Goal: Task Accomplishment & Management: Manage account settings

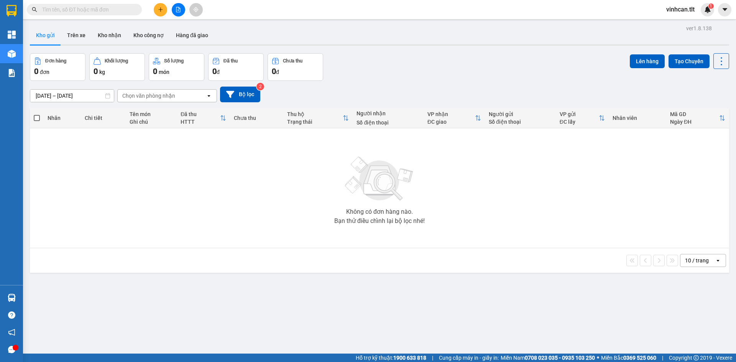
click at [159, 6] on button at bounding box center [160, 9] width 13 height 13
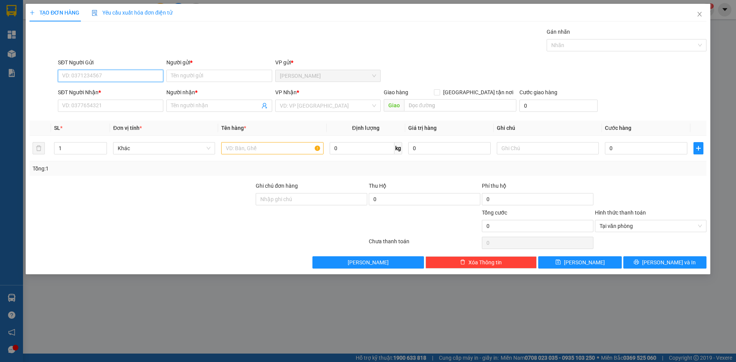
click at [87, 76] on input "SĐT Người Gửi" at bounding box center [110, 76] width 105 height 12
click at [87, 116] on div "0388499978 - NHÃ" at bounding box center [110, 116] width 96 height 8
type input "0388499978"
type input "NHÃ"
type input "0388499978"
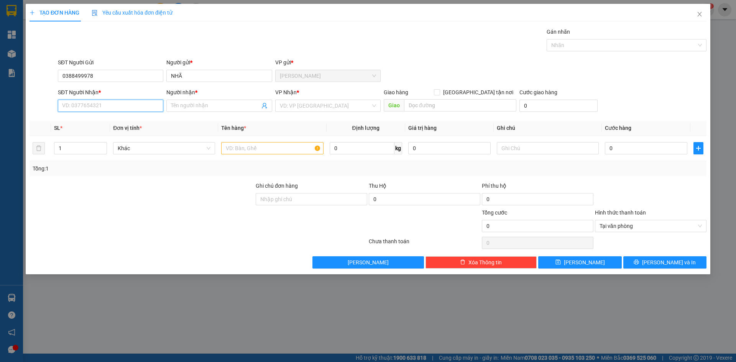
click at [87, 107] on input "SĐT Người Nhận *" at bounding box center [110, 106] width 105 height 12
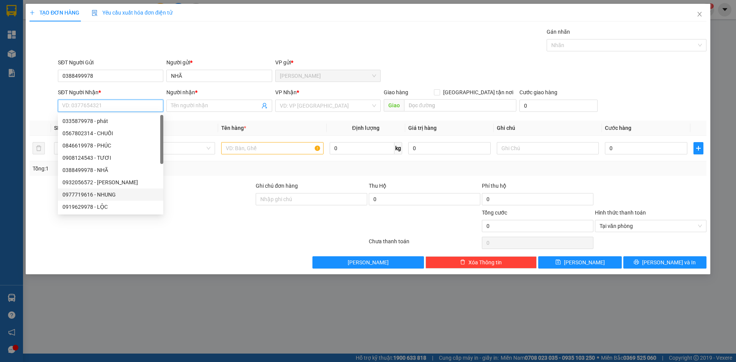
click at [100, 192] on div "0977719616 - NHUNG" at bounding box center [110, 195] width 96 height 8
type input "0977719616"
type input "NHUNG"
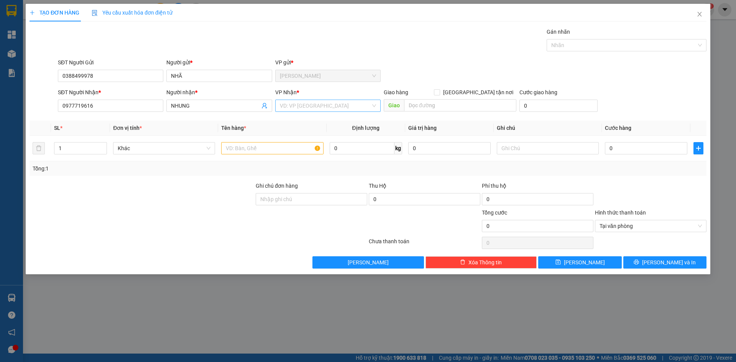
click at [282, 110] on input "search" at bounding box center [325, 106] width 91 height 12
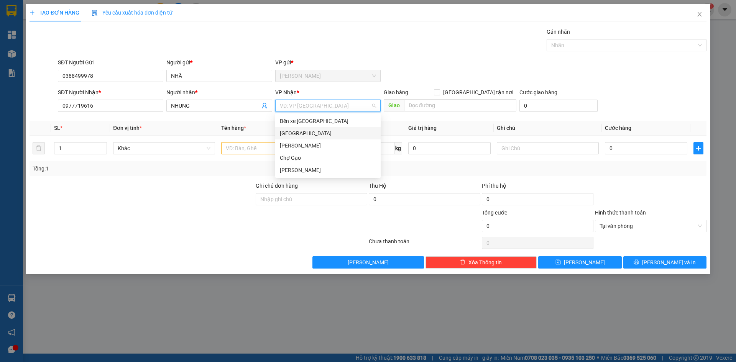
click at [286, 136] on div "[GEOGRAPHIC_DATA]" at bounding box center [328, 133] width 96 height 8
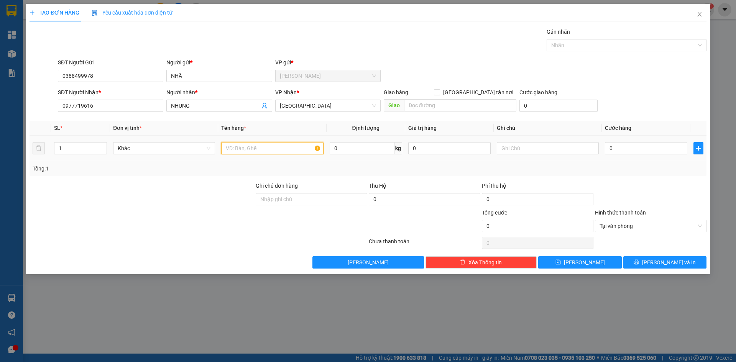
click at [255, 147] on input "text" at bounding box center [272, 148] width 102 height 12
type input "1 TNP"
click at [625, 145] on input "0" at bounding box center [646, 148] width 82 height 12
type input "3"
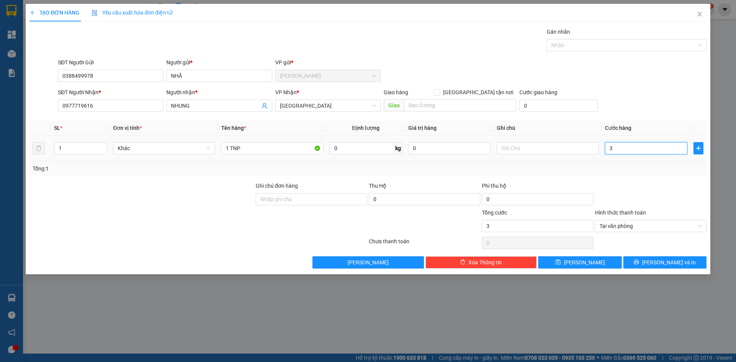
type input "30"
type input "30.000"
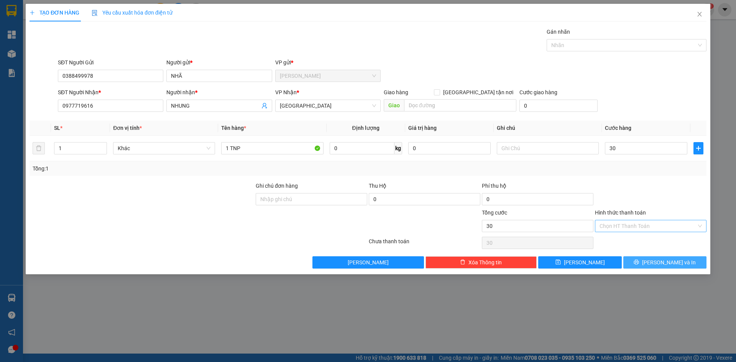
type input "30.000"
click at [646, 258] on button "[PERSON_NAME] và In" at bounding box center [664, 262] width 83 height 12
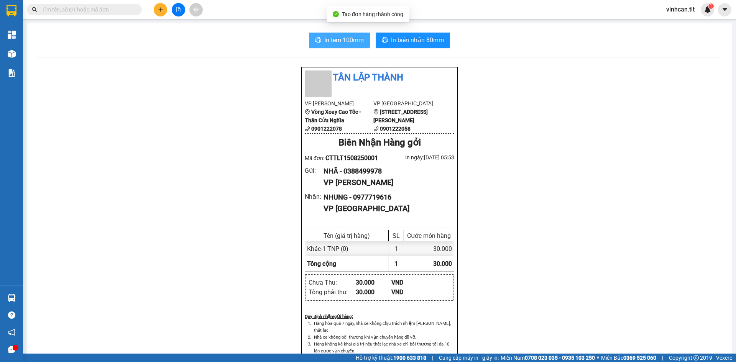
click at [324, 35] on span "In tem 100mm" at bounding box center [343, 40] width 39 height 10
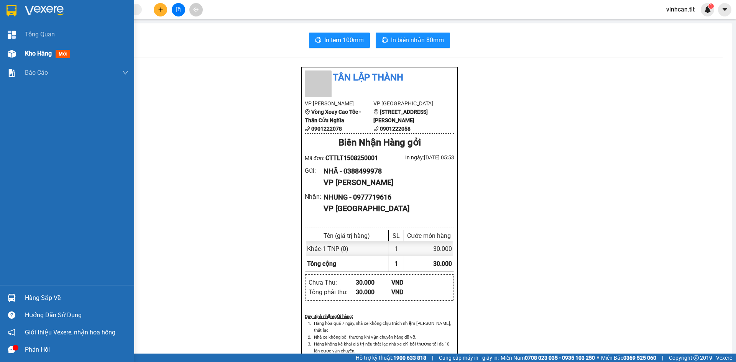
click at [35, 56] on span "Kho hàng" at bounding box center [38, 53] width 27 height 7
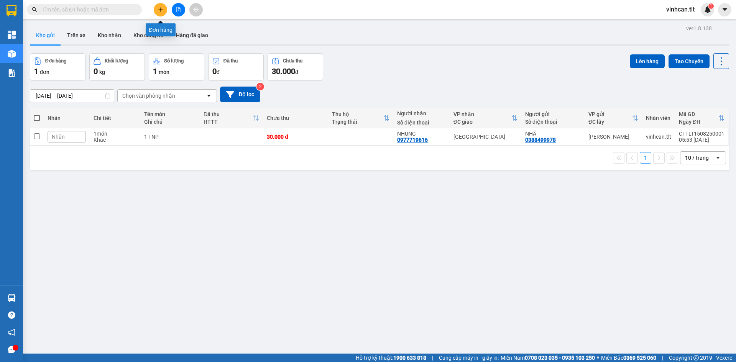
click at [161, 6] on button at bounding box center [160, 9] width 13 height 13
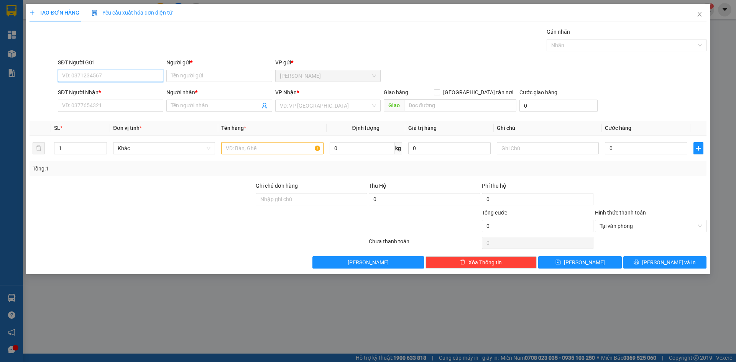
click at [77, 73] on input "SĐT Người Gửi" at bounding box center [110, 76] width 105 height 12
click at [79, 95] on div "0773871560 - CHINH" at bounding box center [110, 91] width 96 height 8
type input "0773871560"
type input "CHINH"
type input "0773871560"
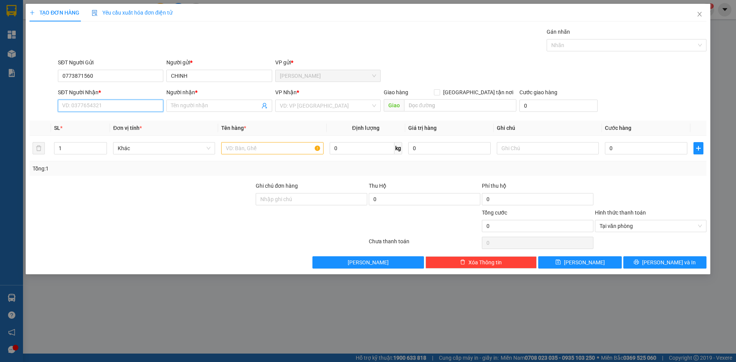
click at [78, 103] on input "SĐT Người Nhận *" at bounding box center [110, 106] width 105 height 12
drag, startPoint x: 79, startPoint y: 120, endPoint x: 85, endPoint y: 123, distance: 6.9
click at [79, 120] on div "0773871560 - CHINH" at bounding box center [110, 121] width 96 height 8
type input "0773871560"
type input "CHINH"
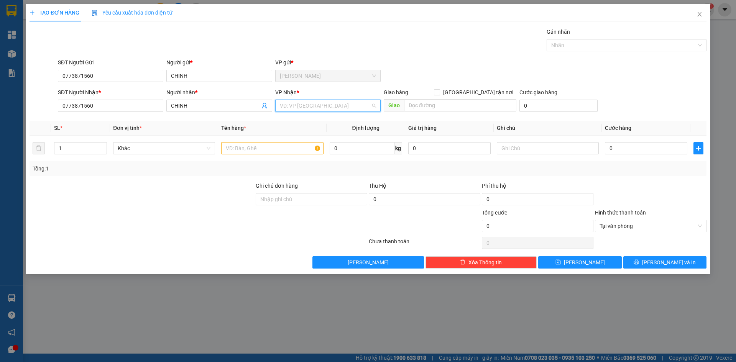
click at [301, 109] on input "search" at bounding box center [325, 106] width 91 height 12
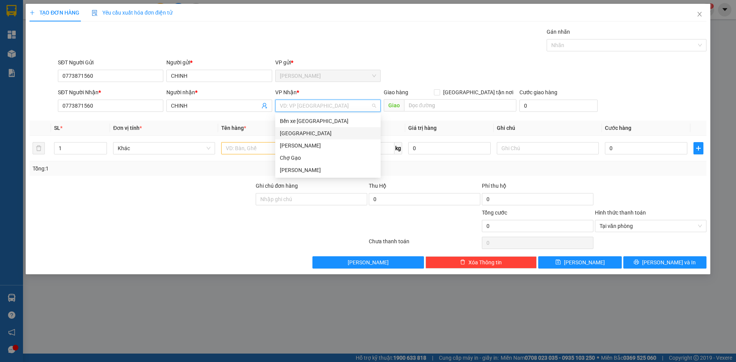
click at [288, 131] on div "[GEOGRAPHIC_DATA]" at bounding box center [328, 133] width 96 height 8
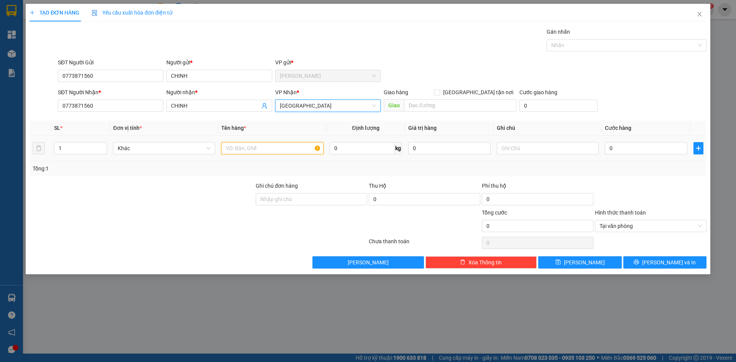
click at [267, 143] on input "text" at bounding box center [272, 148] width 102 height 12
paste input "Á"
type input "2 TNP BÁNH"
click at [638, 150] on input "0" at bounding box center [646, 148] width 82 height 12
type input "7"
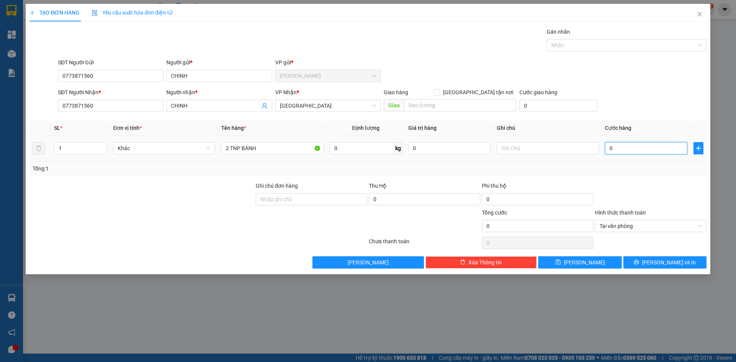
type input "7"
type input "70"
type input "70.000"
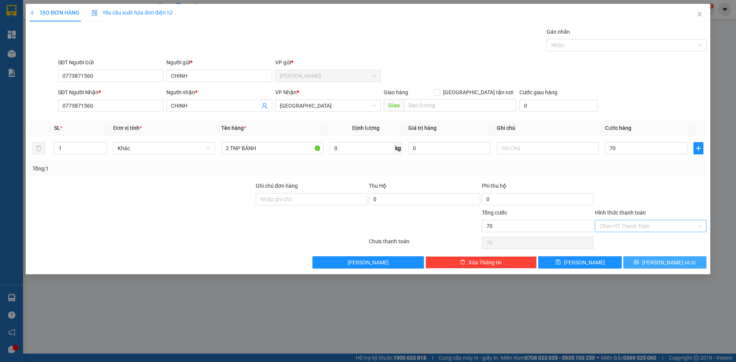
type input "70.000"
click at [680, 261] on button "[PERSON_NAME] và In" at bounding box center [664, 262] width 83 height 12
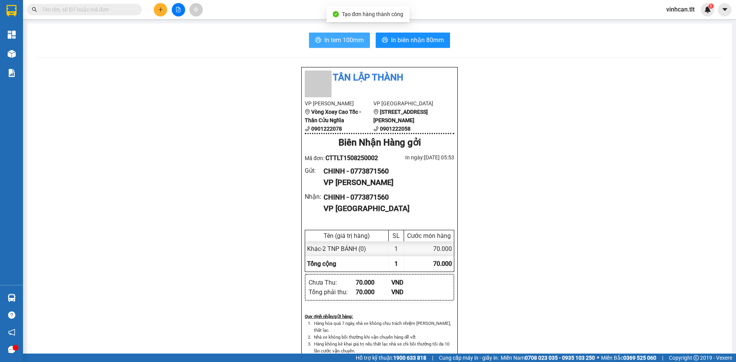
click at [332, 42] on span "In tem 100mm" at bounding box center [343, 40] width 39 height 10
drag, startPoint x: 161, startPoint y: 10, endPoint x: 232, endPoint y: 33, distance: 75.4
click at [169, 12] on div at bounding box center [179, 9] width 58 height 13
click at [166, 11] on button at bounding box center [160, 9] width 13 height 13
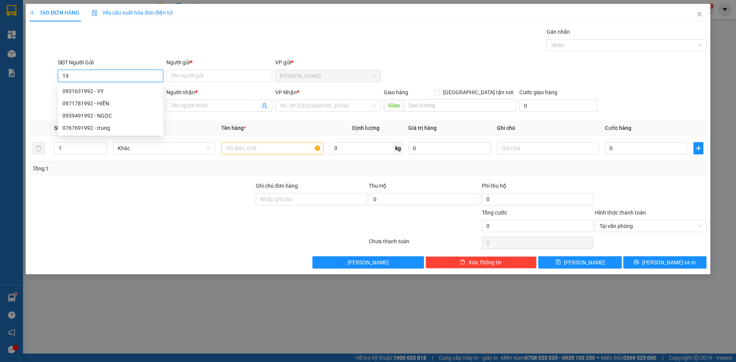
type input "1"
click at [120, 90] on div "0915542992 - BS SƯƠNG" at bounding box center [110, 91] width 96 height 8
type input "0915542992"
type input "BS SƯƠNG"
type input "0915542992"
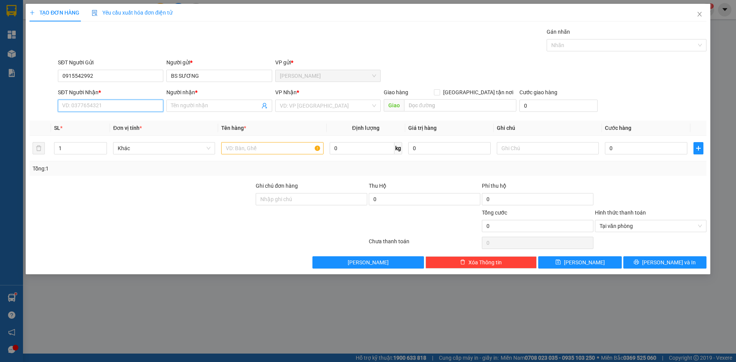
click at [112, 108] on input "SĐT Người Nhận *" at bounding box center [110, 106] width 105 height 12
click at [107, 158] on div "0909646861 - [GEOGRAPHIC_DATA]" at bounding box center [110, 158] width 96 height 8
type input "0909646861"
type input "VIỆT Á"
click at [307, 105] on input "search" at bounding box center [325, 106] width 91 height 12
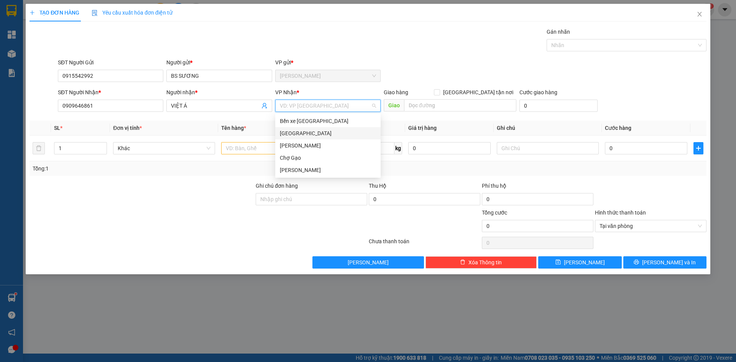
click at [297, 135] on div "[GEOGRAPHIC_DATA]" at bounding box center [328, 133] width 96 height 8
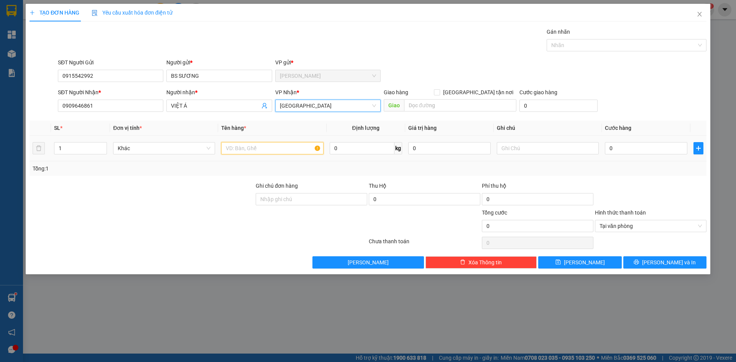
drag, startPoint x: 271, startPoint y: 151, endPoint x: 304, endPoint y: 159, distance: 33.9
click at [296, 156] on td at bounding box center [272, 149] width 108 height 26
type input "1HNP"
click at [652, 148] on input "0" at bounding box center [646, 148] width 82 height 12
type input "1"
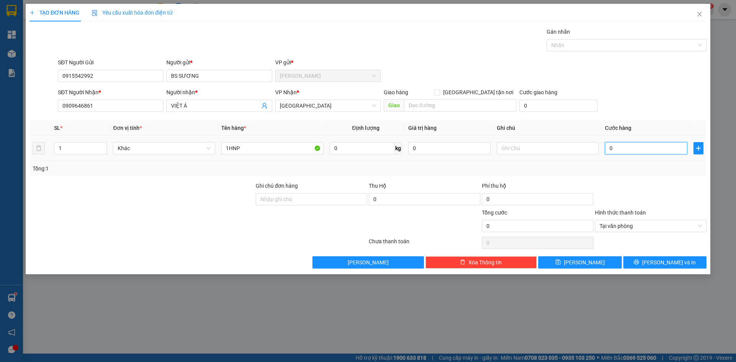
type input "1"
type input "15"
click at [608, 226] on span "Tại văn phòng" at bounding box center [651, 226] width 102 height 12
type input "15.000"
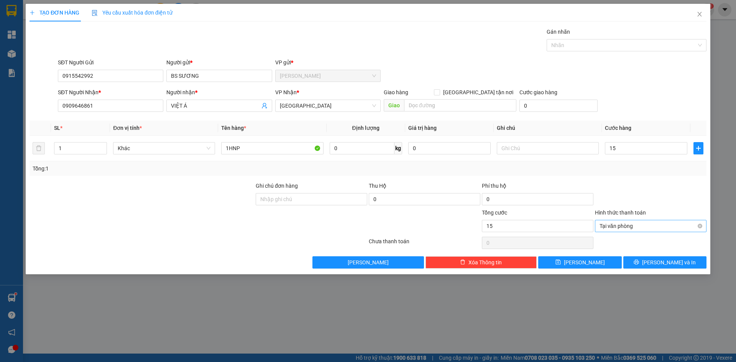
type input "15.000"
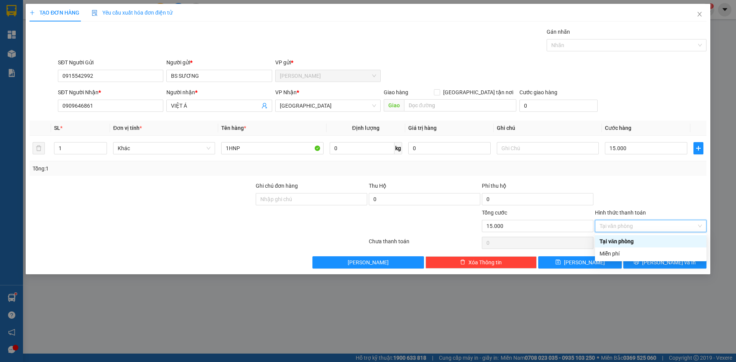
click at [615, 242] on div "Tại văn phòng" at bounding box center [651, 241] width 102 height 8
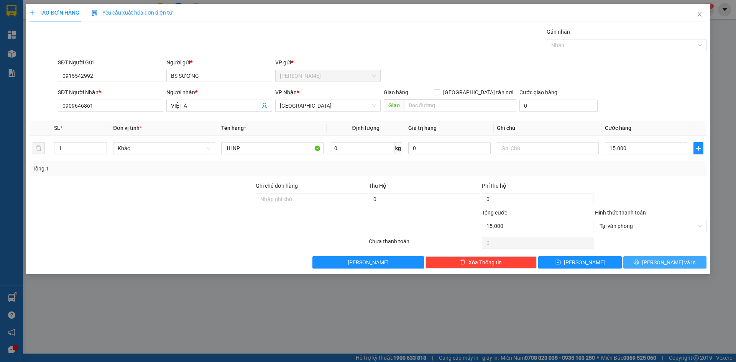
click at [643, 263] on button "[PERSON_NAME] và In" at bounding box center [664, 262] width 83 height 12
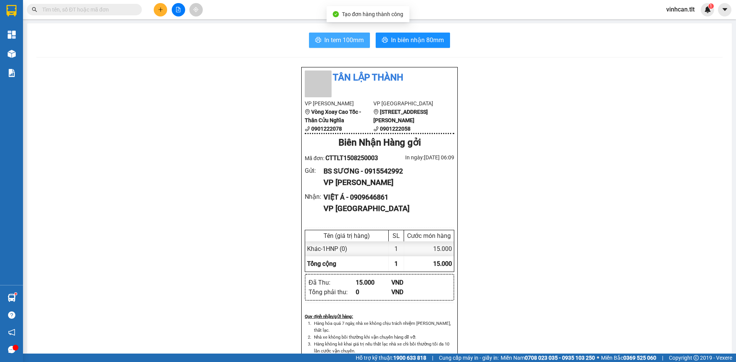
click at [336, 40] on span "In tem 100mm" at bounding box center [343, 40] width 39 height 10
click at [161, 13] on button at bounding box center [160, 9] width 13 height 13
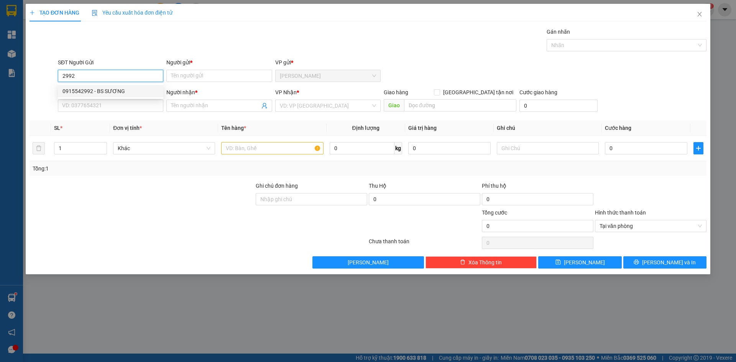
click at [119, 93] on div "0915542992 - BS SƯƠNG" at bounding box center [110, 91] width 96 height 8
type input "0915542992"
type input "BS SƯƠNG"
type input "0915542992"
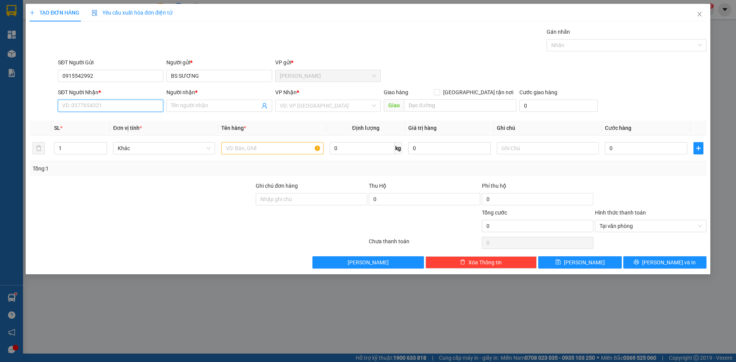
click at [123, 108] on input "SĐT Người Nhận *" at bounding box center [110, 106] width 105 height 12
click at [108, 146] on div "0968500887 - LABO TRÍ" at bounding box center [110, 145] width 96 height 8
type input "0968500887"
type input "LABO TRÍ"
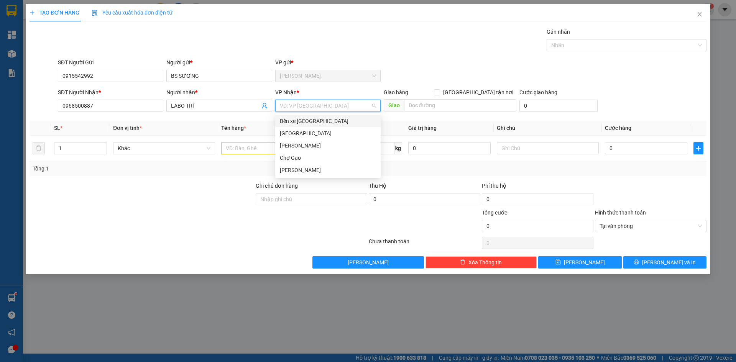
click at [343, 105] on input "search" at bounding box center [325, 106] width 91 height 12
click at [289, 133] on div "[GEOGRAPHIC_DATA]" at bounding box center [328, 133] width 96 height 8
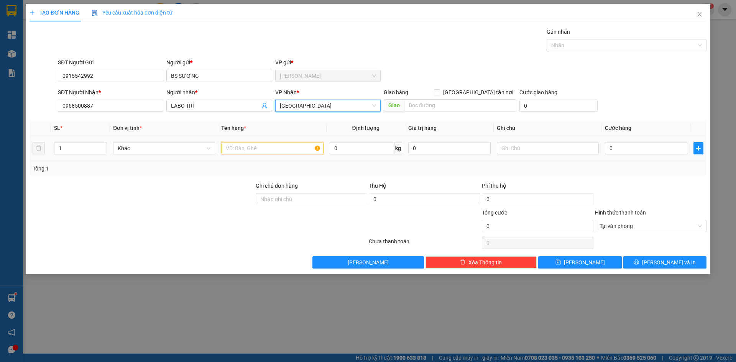
drag, startPoint x: 257, startPoint y: 151, endPoint x: 482, endPoint y: 178, distance: 226.6
click at [265, 148] on input "text" at bounding box center [272, 148] width 102 height 12
type input "1HNP"
click at [621, 145] on input "0" at bounding box center [646, 148] width 82 height 12
type input "1"
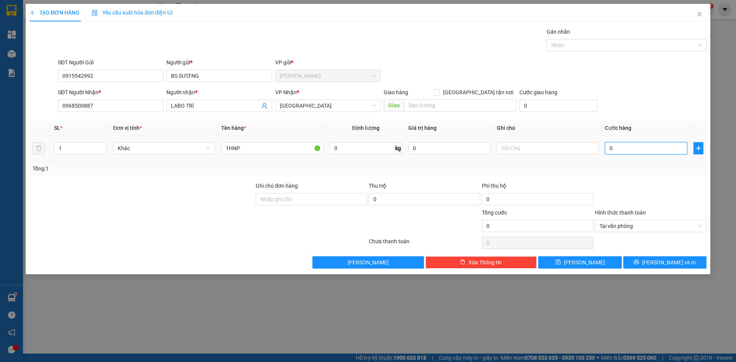
type input "1"
type input "15"
click at [607, 226] on span "Tại văn phòng" at bounding box center [651, 226] width 102 height 12
type input "15.000"
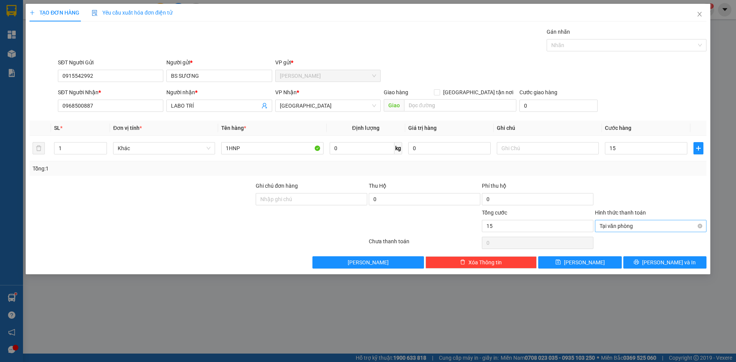
type input "15.000"
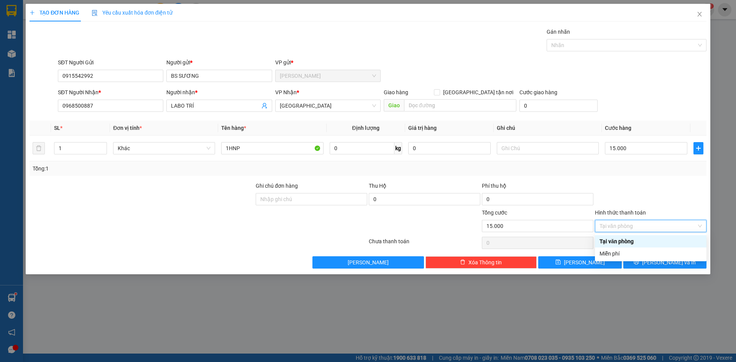
click at [630, 240] on div "Tại văn phòng" at bounding box center [651, 241] width 102 height 8
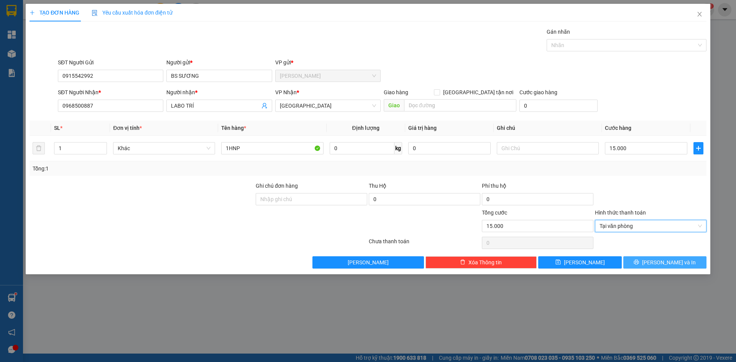
click at [636, 263] on button "[PERSON_NAME] và In" at bounding box center [664, 262] width 83 height 12
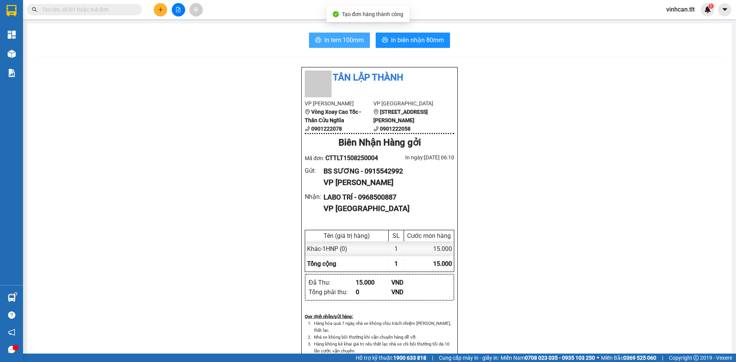
click at [317, 43] on icon "printer" at bounding box center [318, 40] width 6 height 6
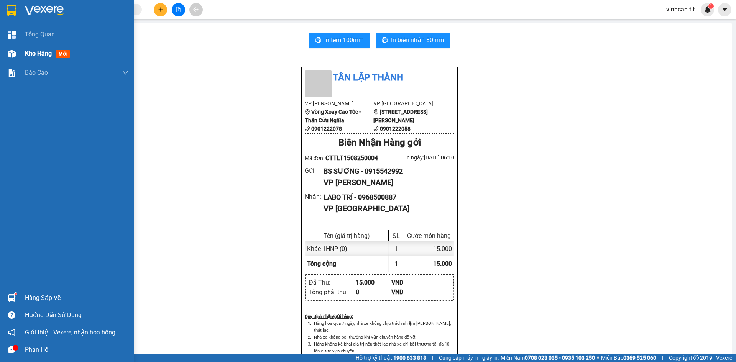
click at [35, 56] on span "Kho hàng" at bounding box center [38, 53] width 27 height 7
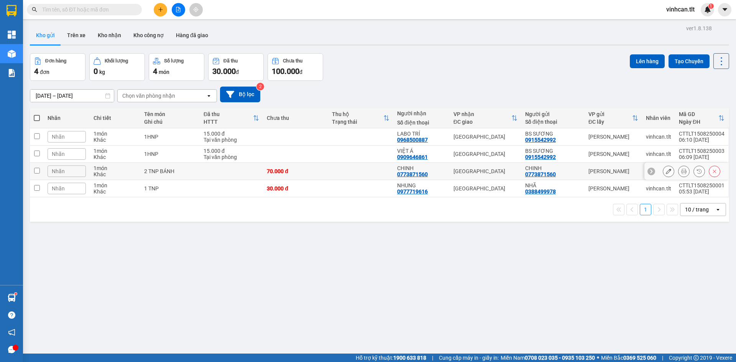
click at [193, 175] on td "2 TNP BÁNH" at bounding box center [169, 171] width 59 height 17
checkbox input "true"
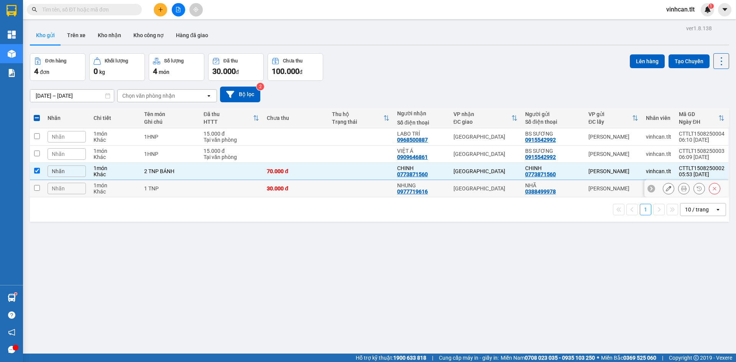
click at [194, 195] on td "1 TNP" at bounding box center [169, 188] width 59 height 17
checkbox input "true"
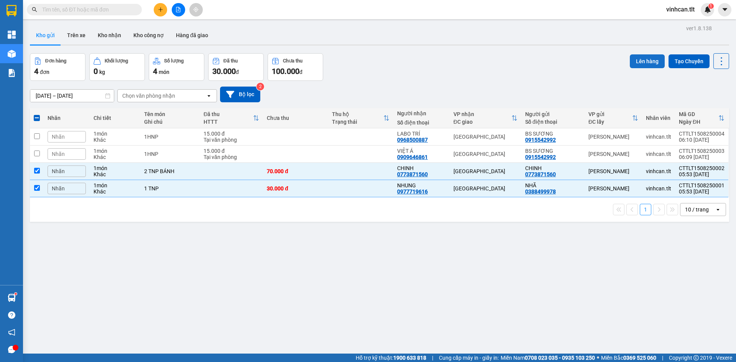
click at [638, 63] on button "Lên hàng" at bounding box center [647, 61] width 35 height 14
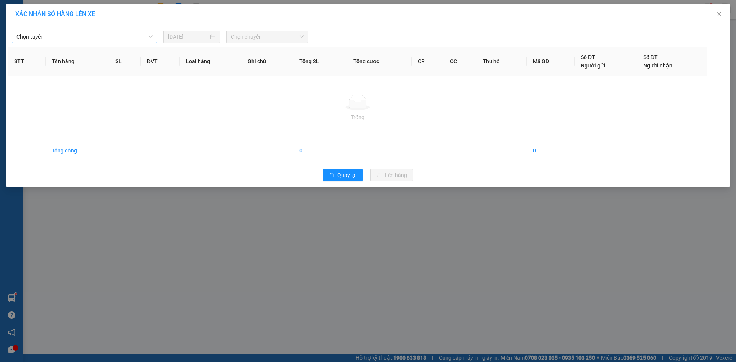
click at [100, 37] on span "Chọn tuyến" at bounding box center [84, 37] width 136 height 12
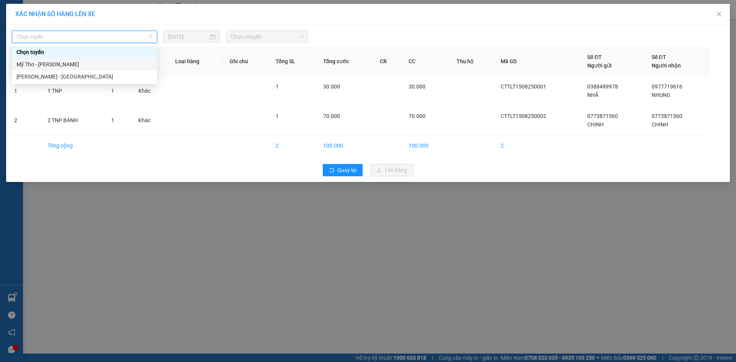
click at [59, 62] on div "Mỹ Tho - [PERSON_NAME]" at bounding box center [84, 64] width 136 height 8
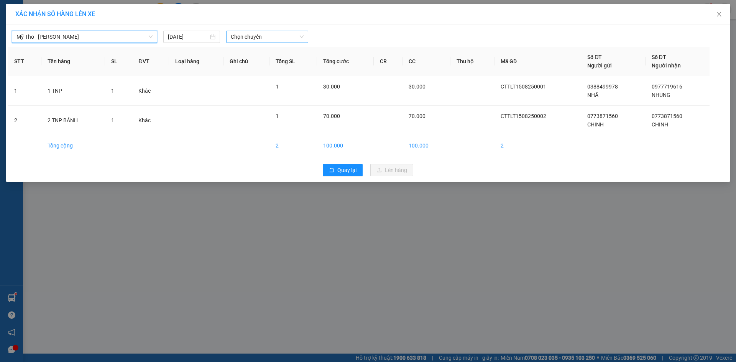
click at [235, 33] on span "Chọn chuyến" at bounding box center [267, 37] width 73 height 12
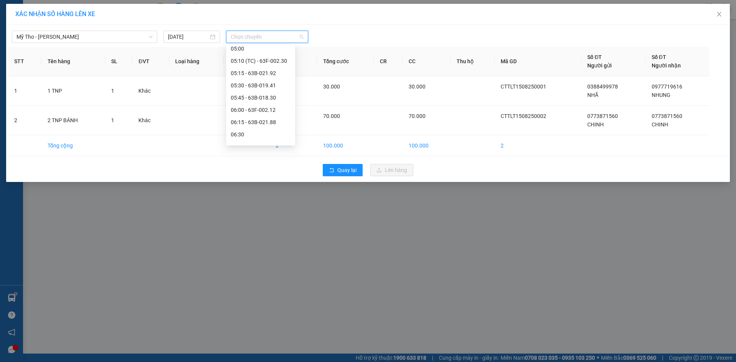
scroll to position [115, 0]
click at [260, 94] on div "05:45 - 63B-018.30" at bounding box center [261, 96] width 60 height 8
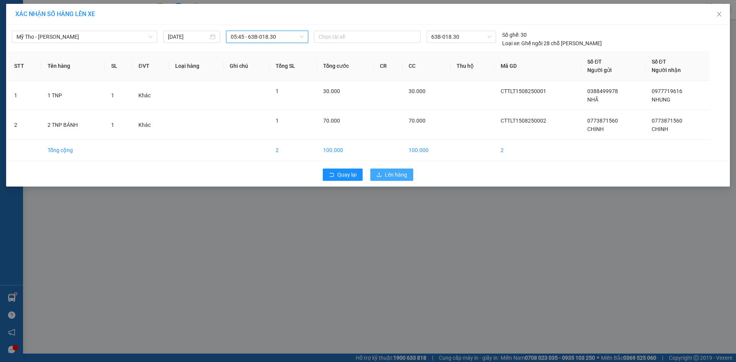
click at [395, 176] on span "Lên hàng" at bounding box center [396, 175] width 22 height 8
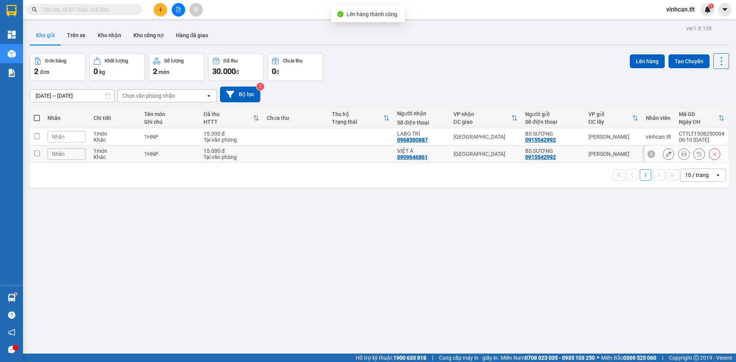
click at [269, 156] on td at bounding box center [295, 154] width 65 height 17
checkbox input "true"
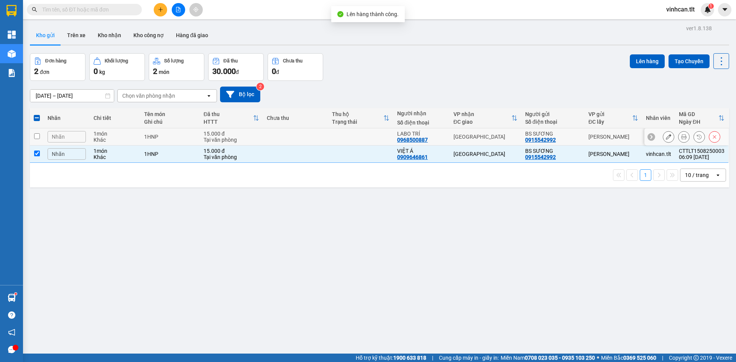
click at [272, 136] on td at bounding box center [295, 136] width 65 height 17
checkbox input "true"
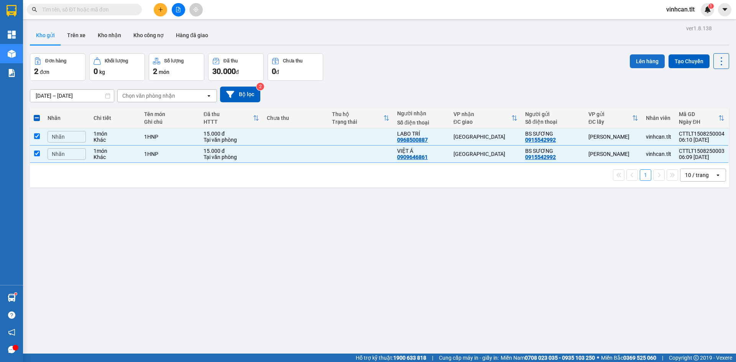
click at [649, 64] on button "Lên hàng" at bounding box center [647, 61] width 35 height 14
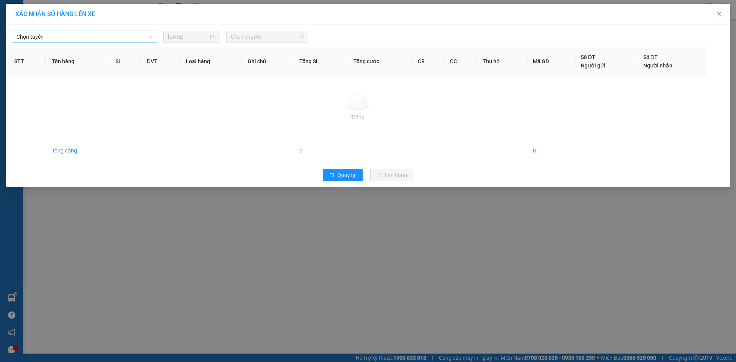
click at [89, 35] on span "Chọn tuyến" at bounding box center [84, 37] width 136 height 12
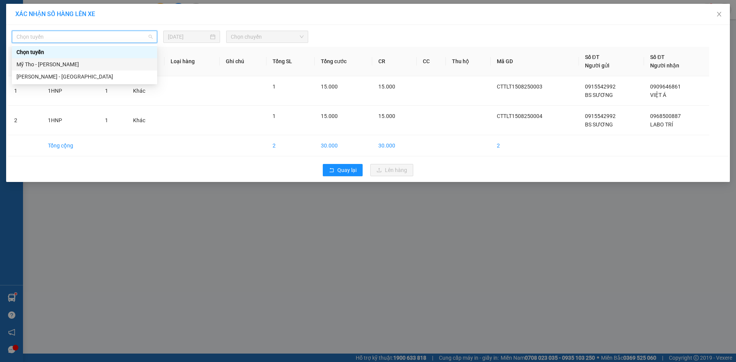
click at [61, 66] on div "Mỹ Tho - [PERSON_NAME]" at bounding box center [84, 64] width 136 height 8
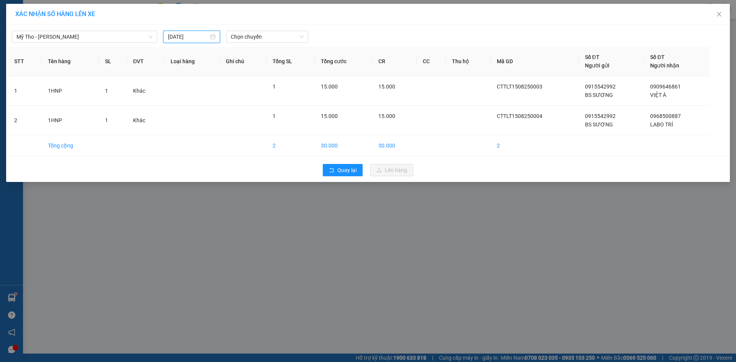
click at [188, 38] on input "[DATE]" at bounding box center [188, 37] width 41 height 8
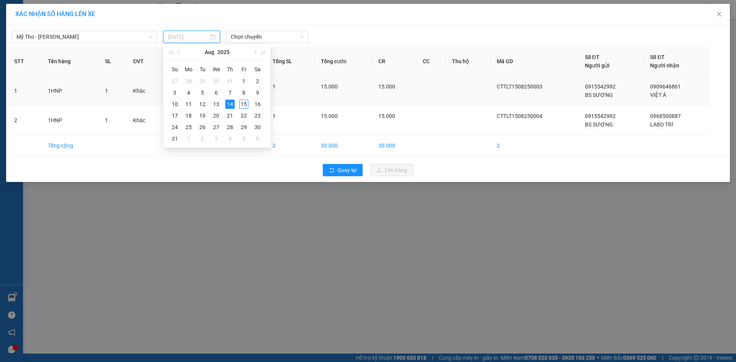
click at [245, 104] on div "15" at bounding box center [243, 104] width 9 height 9
type input "[DATE]"
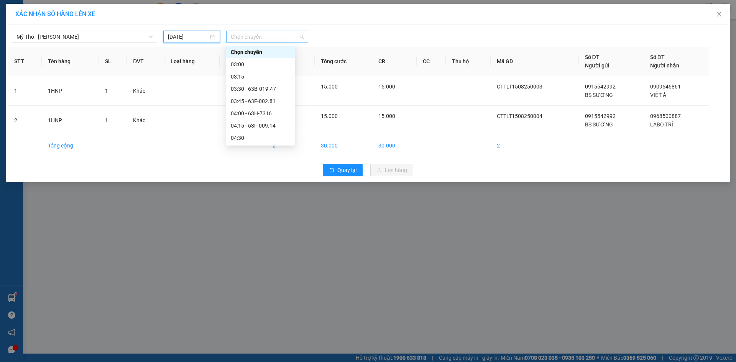
click at [238, 39] on span "Chọn chuyến" at bounding box center [267, 37] width 73 height 12
click at [240, 124] on div "05:00" at bounding box center [261, 124] width 60 height 8
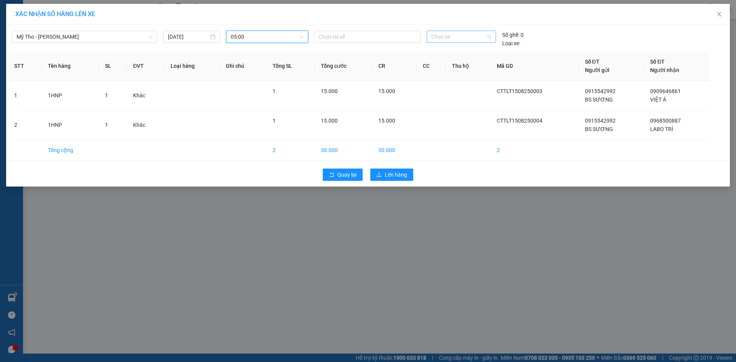
click at [452, 37] on span "Chọn xe" at bounding box center [461, 37] width 60 height 12
type input "526"
click at [441, 50] on div "63B-015.26" at bounding box center [461, 52] width 60 height 8
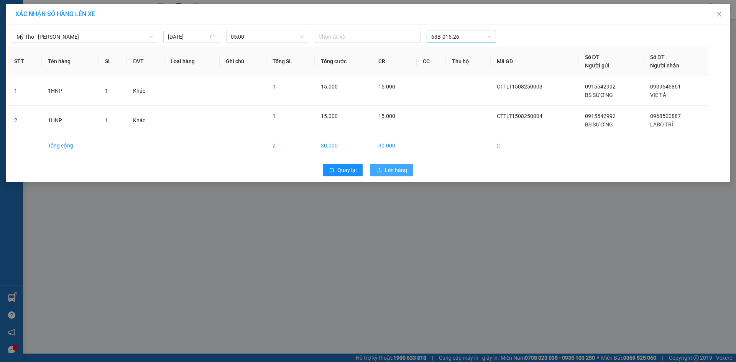
click at [398, 171] on span "Lên hàng" at bounding box center [396, 170] width 22 height 8
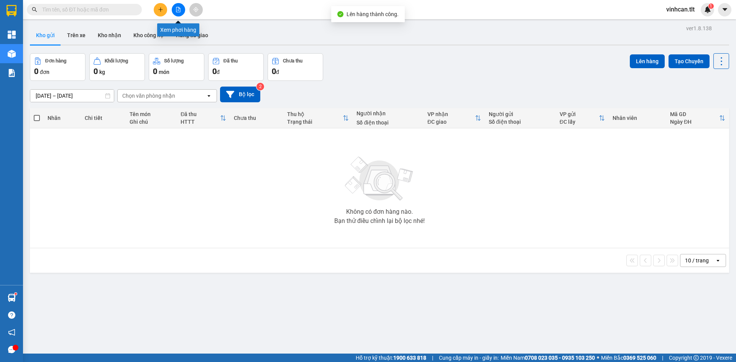
click at [183, 13] on button at bounding box center [178, 9] width 13 height 13
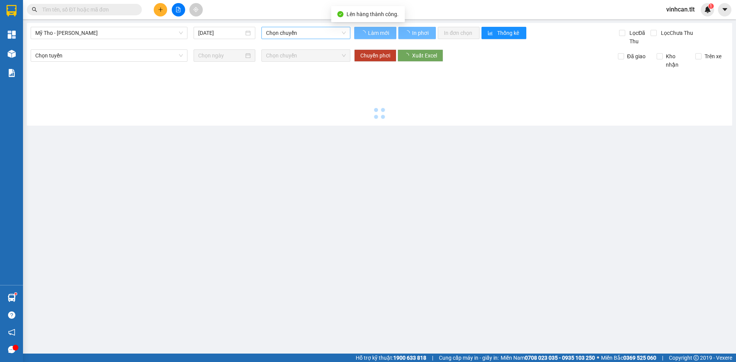
type input "[DATE]"
click at [281, 35] on span "Chọn chuyến" at bounding box center [306, 33] width 80 height 12
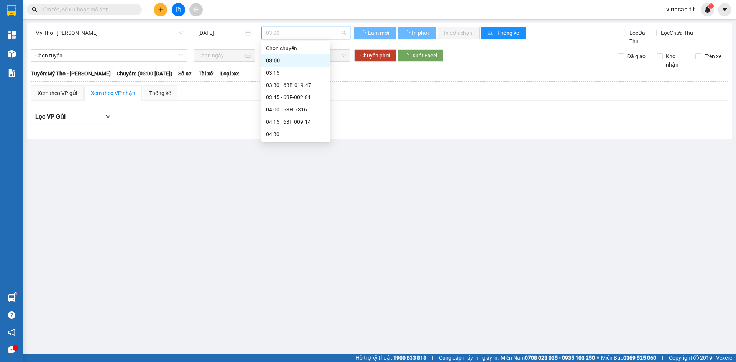
scroll to position [38, 0]
click at [282, 125] on div "05:00" at bounding box center [295, 120] width 69 height 12
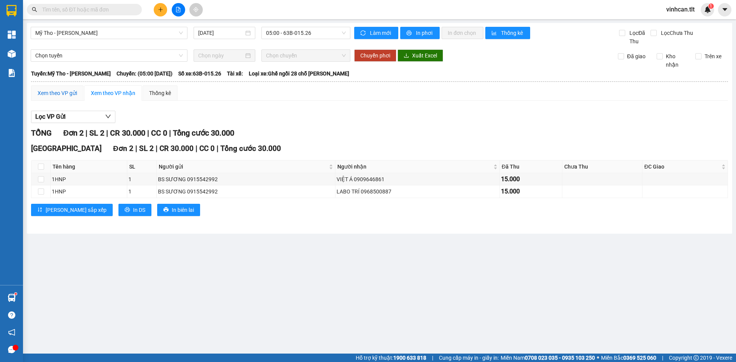
click at [53, 95] on div "Xem theo VP gửi" at bounding box center [57, 93] width 39 height 8
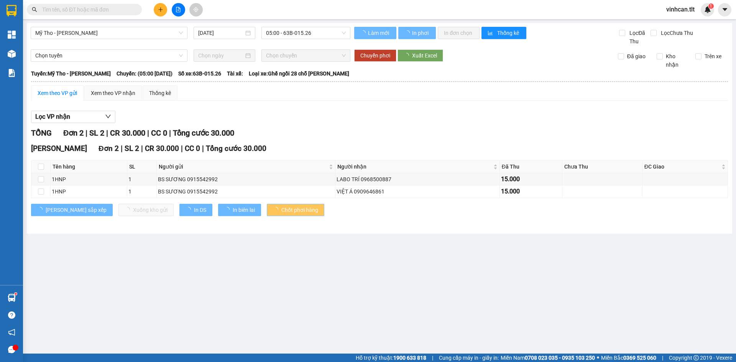
click at [283, 212] on span "Chốt phơi hàng" at bounding box center [299, 210] width 37 height 8
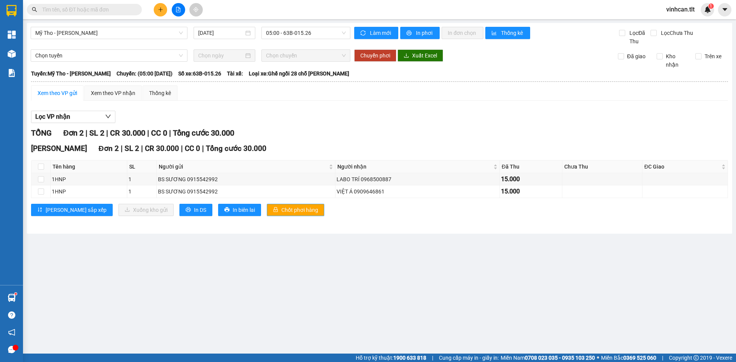
click at [283, 212] on span "Chốt phơi hàng" at bounding box center [299, 210] width 37 height 8
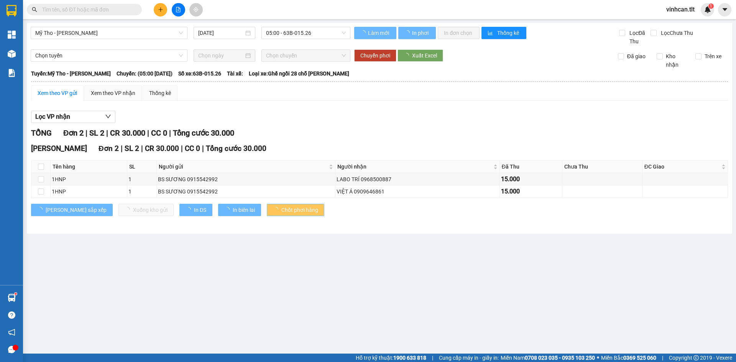
click at [282, 212] on span "Chốt phơi hàng" at bounding box center [299, 210] width 37 height 8
click at [277, 31] on span "05:00 - 63B-015.26" at bounding box center [306, 33] width 80 height 12
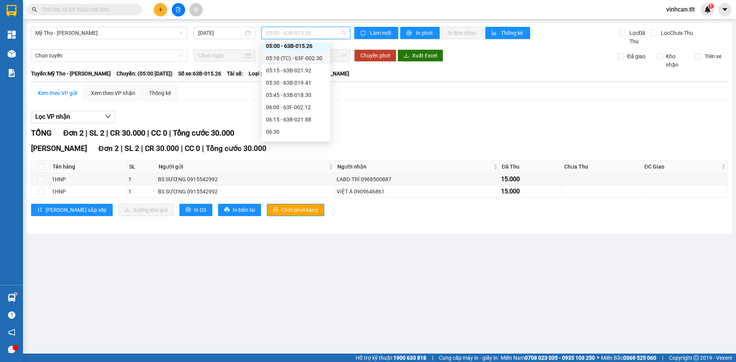
scroll to position [115, 0]
click at [300, 94] on div "05:45 - 63B-018.30" at bounding box center [296, 93] width 60 height 8
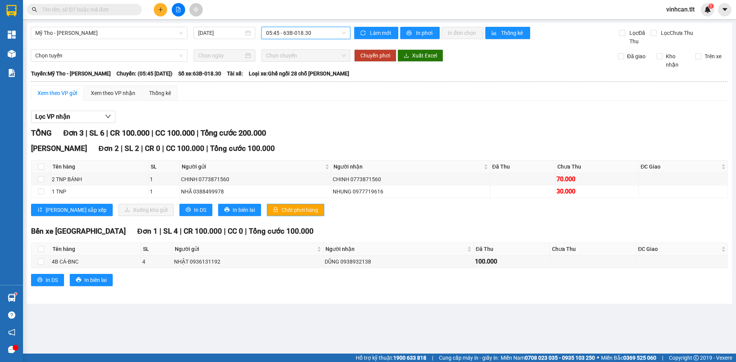
click at [281, 210] on span "Chốt phơi hàng" at bounding box center [299, 210] width 37 height 8
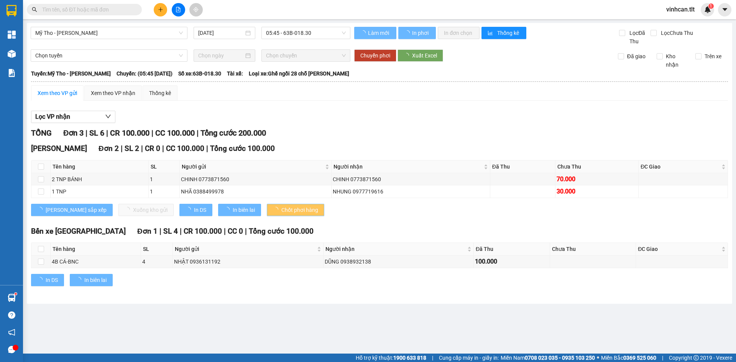
click at [281, 210] on span "Chốt phơi hàng" at bounding box center [299, 210] width 37 height 8
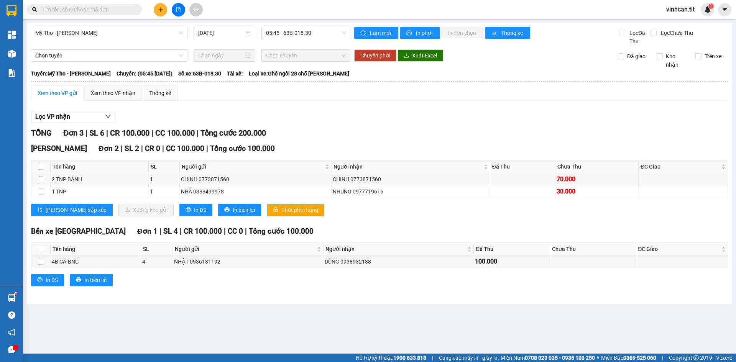
click at [267, 215] on button "Chốt phơi hàng" at bounding box center [296, 210] width 58 height 12
click at [159, 8] on icon "plus" at bounding box center [160, 9] width 5 height 5
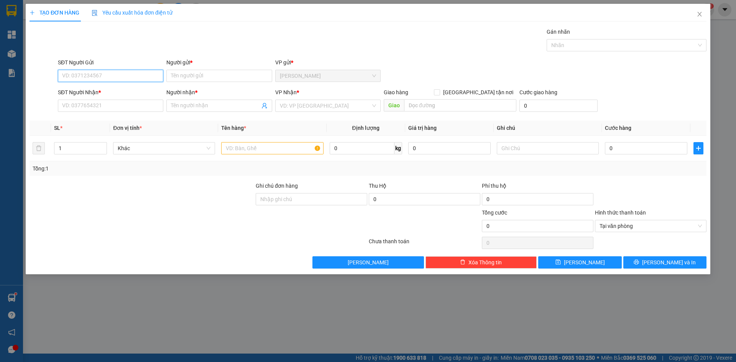
click at [105, 75] on input "SĐT Người Gửi" at bounding box center [110, 76] width 105 height 12
click at [95, 94] on div "0908607935 - [PERSON_NAME]" at bounding box center [110, 91] width 96 height 8
type input "0908607935"
type input "HẢI"
type input "0908607935"
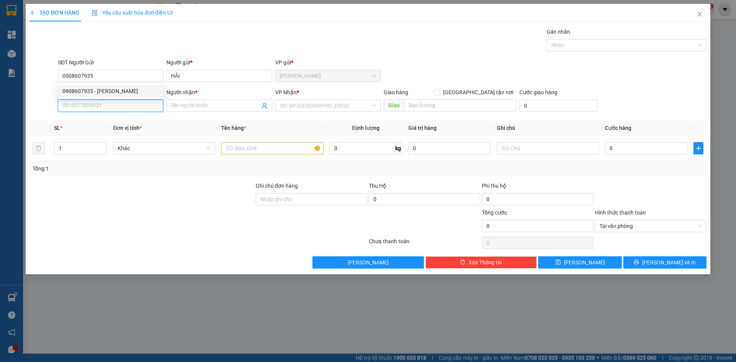
click at [86, 106] on input "SĐT Người Nhận *" at bounding box center [110, 106] width 105 height 12
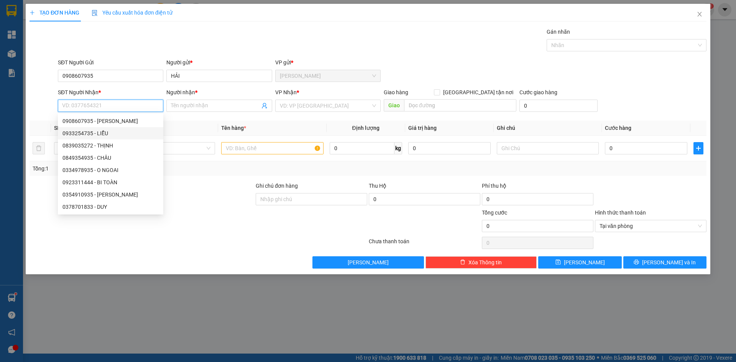
click at [90, 135] on div "0933254735 - LIỄU" at bounding box center [110, 133] width 96 height 8
type input "0933254735"
type input "LIỄU"
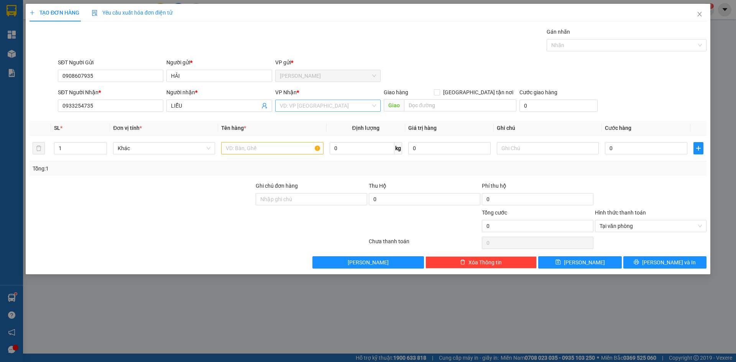
click at [293, 104] on input "search" at bounding box center [325, 106] width 91 height 12
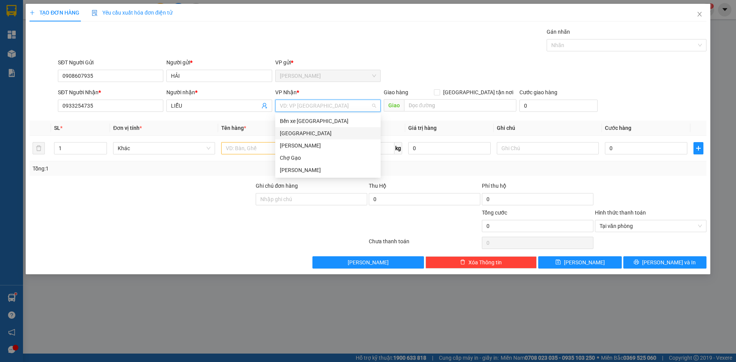
drag, startPoint x: 289, startPoint y: 132, endPoint x: 285, endPoint y: 135, distance: 4.9
click at [289, 132] on div "[GEOGRAPHIC_DATA]" at bounding box center [328, 133] width 96 height 8
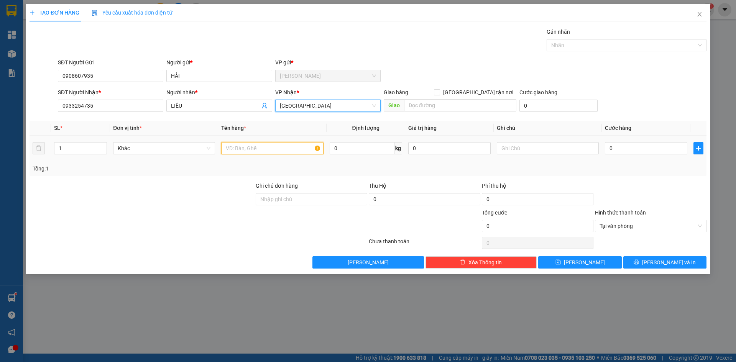
click at [245, 143] on input "text" at bounding box center [272, 148] width 102 height 12
type input "1 [PERSON_NAME]"
click at [615, 152] on input "0" at bounding box center [646, 148] width 82 height 12
type input "4"
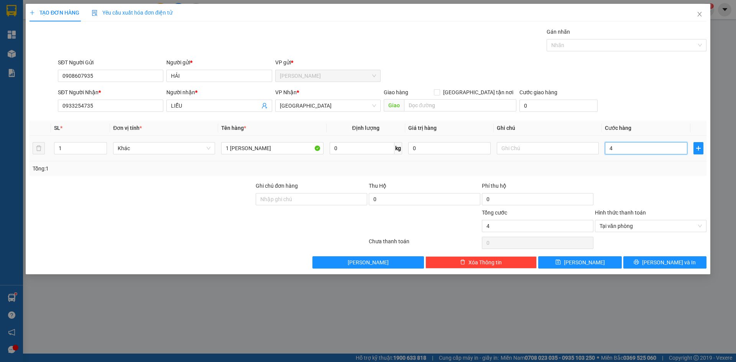
type input "40"
type input "40.000"
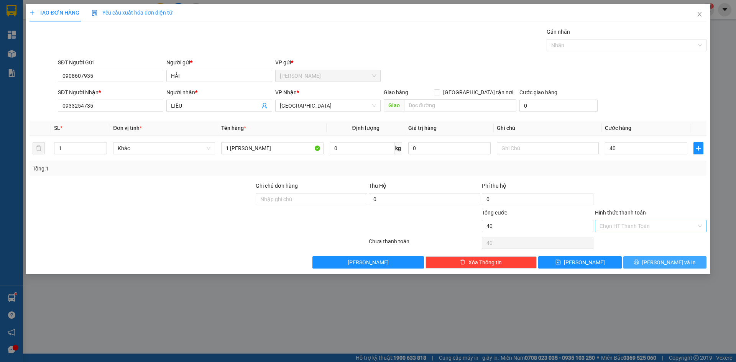
type input "40.000"
click at [692, 265] on button "[PERSON_NAME] và In" at bounding box center [664, 262] width 83 height 12
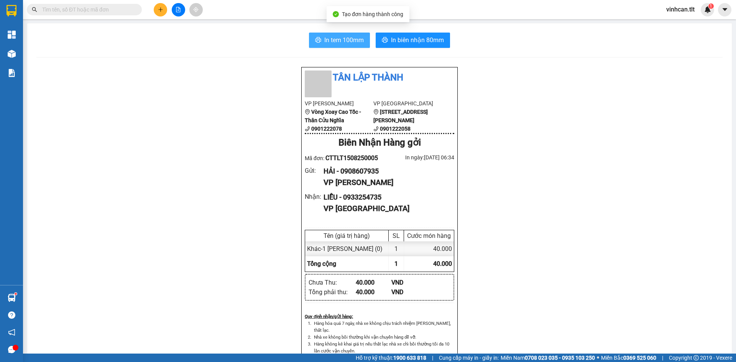
click at [347, 44] on span "In tem 100mm" at bounding box center [343, 40] width 39 height 10
click at [159, 8] on icon "plus" at bounding box center [160, 9] width 5 height 5
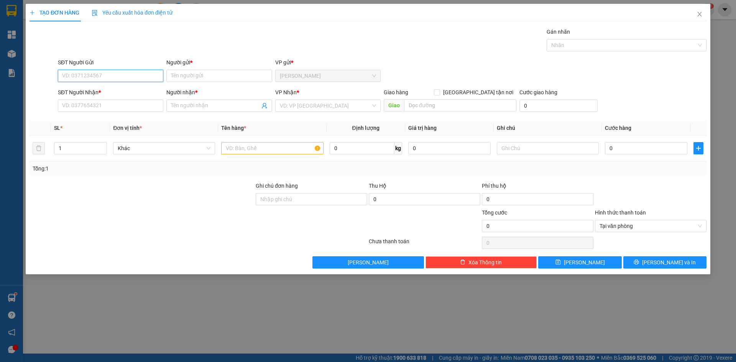
click at [104, 72] on input "SĐT Người Gửi" at bounding box center [110, 76] width 105 height 12
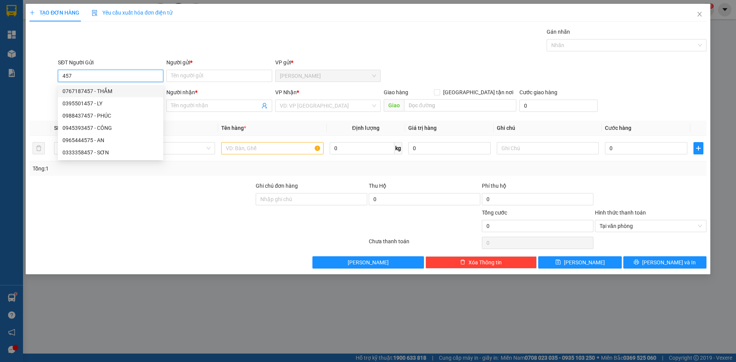
click at [101, 90] on div "0767187457 - THẮM" at bounding box center [110, 91] width 96 height 8
type input "0767187457"
type input "THẮM"
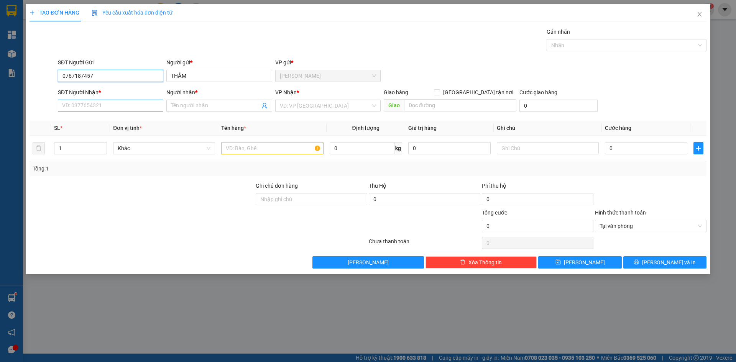
type input "0767187457"
click at [91, 111] on input "SĐT Người Nhận *" at bounding box center [110, 106] width 105 height 12
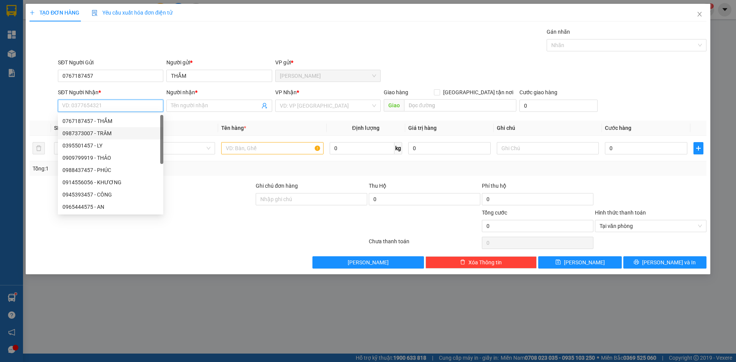
click at [92, 138] on div "0987373007 - TRÂM" at bounding box center [110, 133] width 105 height 12
type input "0987373007"
type input "TRÂM"
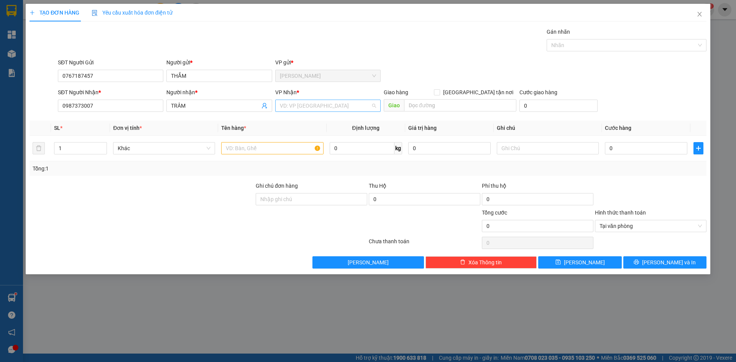
click at [284, 109] on input "search" at bounding box center [325, 106] width 91 height 12
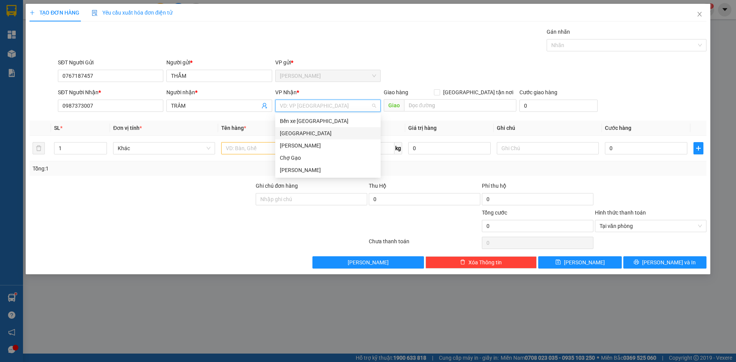
click at [285, 139] on div "[GEOGRAPHIC_DATA]" at bounding box center [327, 133] width 105 height 12
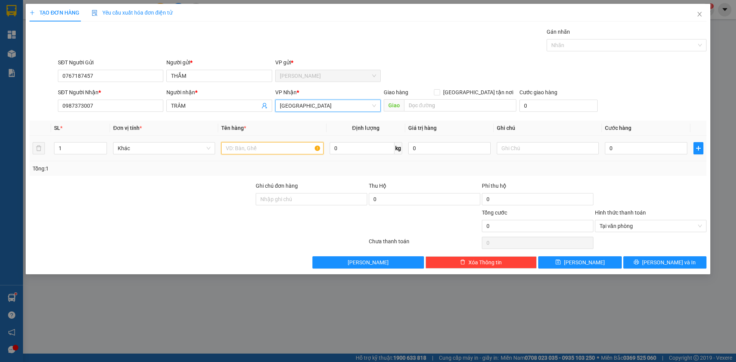
click at [257, 148] on input "text" at bounding box center [272, 148] width 102 height 12
paste input "Á"
type input "1 BAO CÁ"
click at [628, 145] on input "0" at bounding box center [646, 148] width 82 height 12
type input "2"
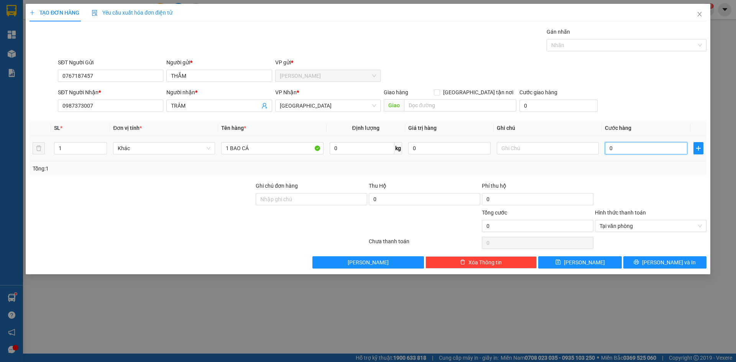
type input "2"
type input "25"
type input "25.000"
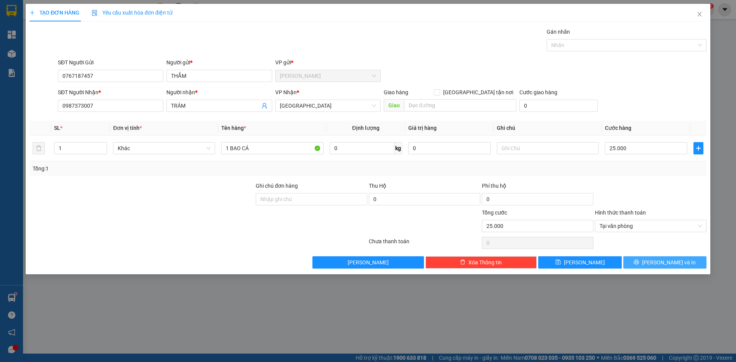
click at [659, 261] on span "[PERSON_NAME] và In" at bounding box center [669, 262] width 54 height 8
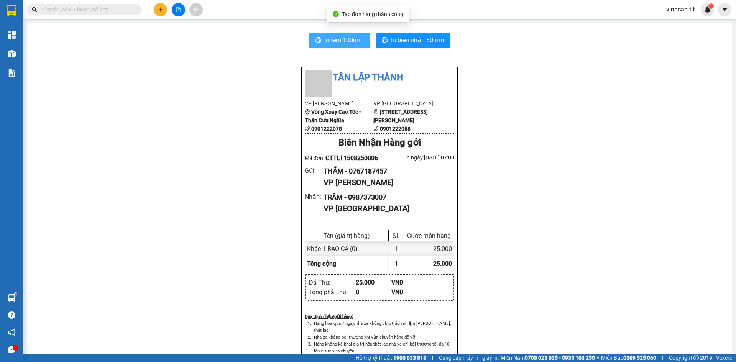
click at [362, 42] on button "In tem 100mm" at bounding box center [339, 40] width 61 height 15
click at [159, 10] on icon "plus" at bounding box center [160, 9] width 5 height 5
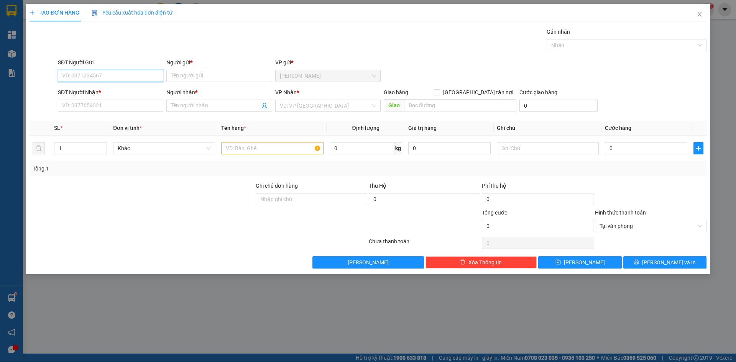
click at [105, 76] on input "SĐT Người Gửi" at bounding box center [110, 76] width 105 height 12
click at [110, 92] on div "0384584539 - LIÊN" at bounding box center [110, 91] width 96 height 8
type input "0384584539"
type input "LIÊN"
type input "0384584539"
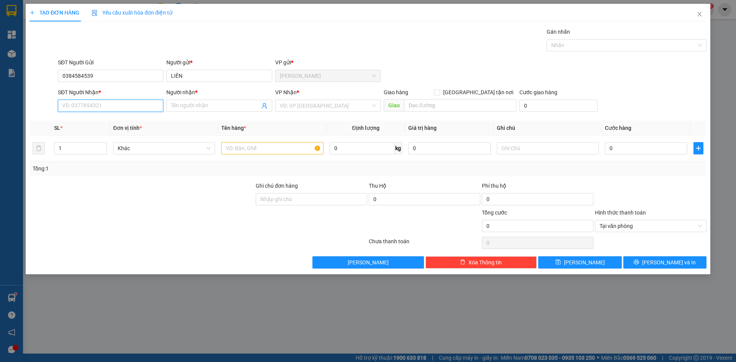
click at [100, 105] on input "SĐT Người Nhận *" at bounding box center [110, 106] width 105 height 12
click at [96, 119] on div "0384584539 - LIÊN" at bounding box center [110, 121] width 96 height 8
type input "0384584539"
type input "LIÊN"
click at [292, 108] on input "search" at bounding box center [325, 106] width 91 height 12
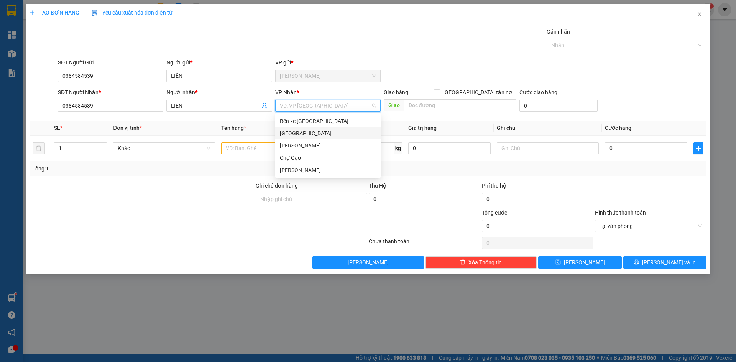
click at [284, 136] on div "[GEOGRAPHIC_DATA]" at bounding box center [328, 133] width 96 height 8
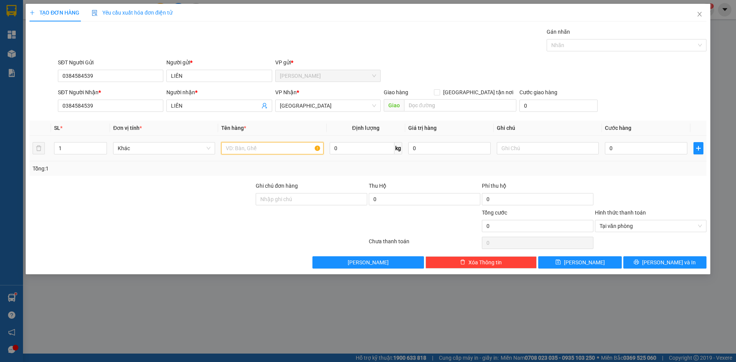
click at [233, 153] on input "text" at bounding box center [272, 148] width 102 height 12
paste input "Ó"
paste input "OS"
type input "1 MOST"
click at [638, 155] on div "0" at bounding box center [646, 148] width 82 height 15
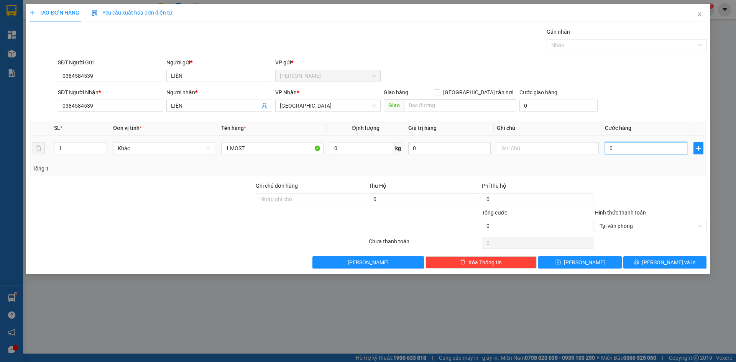
click at [635, 147] on input "0" at bounding box center [646, 148] width 82 height 12
type input "5"
type input "50"
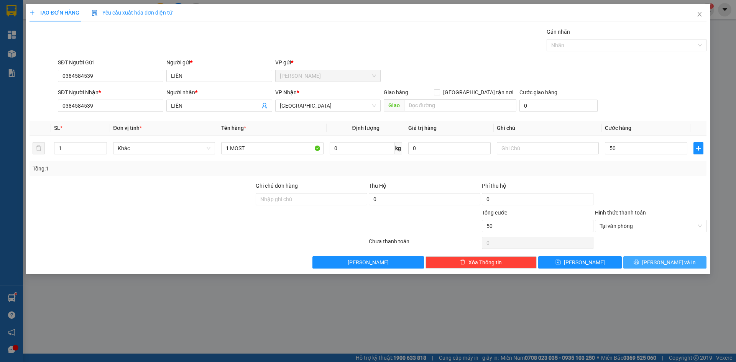
type input "50.000"
click at [669, 264] on span "[PERSON_NAME] và In" at bounding box center [669, 262] width 54 height 8
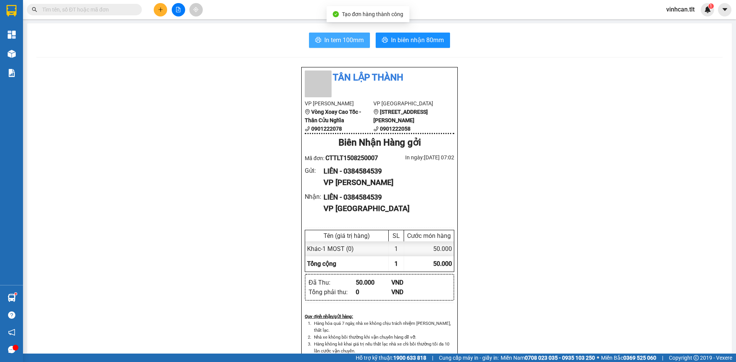
click at [348, 35] on span "In tem 100mm" at bounding box center [343, 40] width 39 height 10
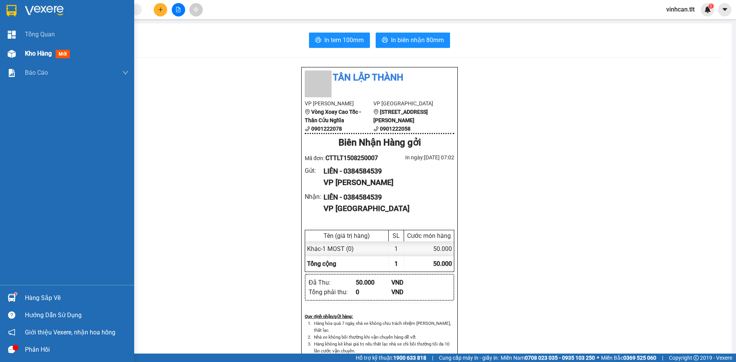
click at [16, 49] on div at bounding box center [11, 53] width 13 height 13
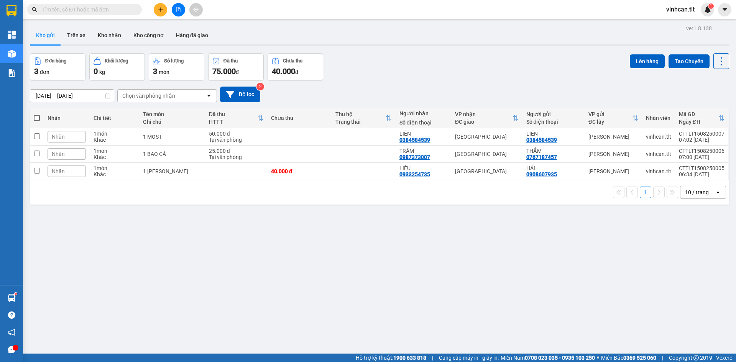
click at [200, 210] on div "ver 1.8.138 Kho gửi Trên xe Kho nhận Kho công nợ Hàng đã giao Đơn hàng 3 đơn Kh…" at bounding box center [379, 204] width 705 height 362
click at [205, 175] on td at bounding box center [236, 171] width 62 height 17
checkbox input "true"
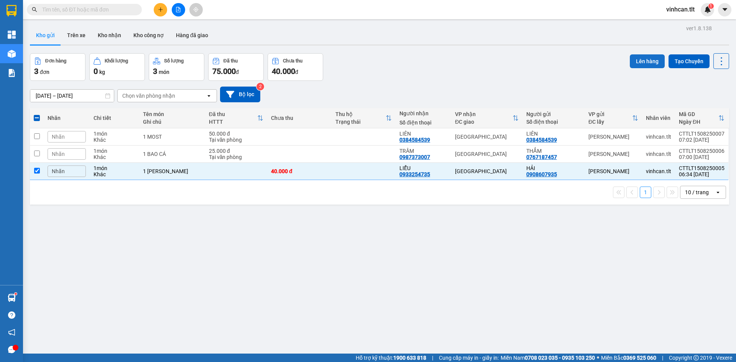
click at [630, 62] on button "Lên hàng" at bounding box center [647, 61] width 35 height 14
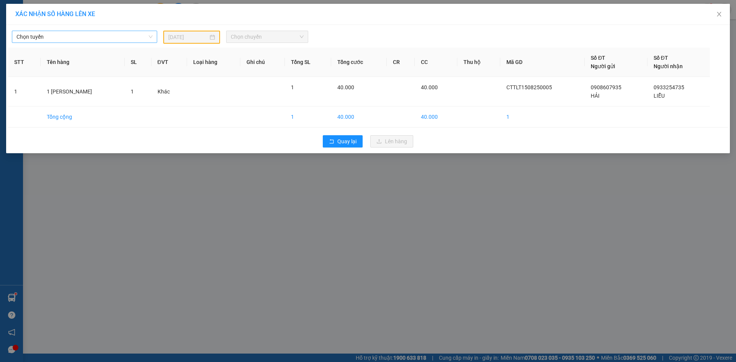
click at [109, 37] on span "Chọn tuyến" at bounding box center [84, 37] width 136 height 12
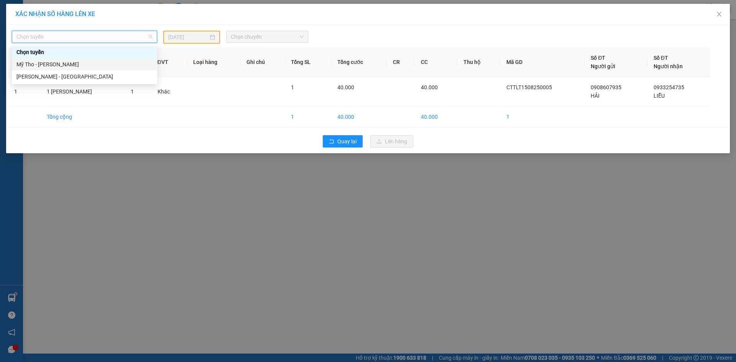
click at [52, 64] on div "Mỹ Tho - [PERSON_NAME]" at bounding box center [84, 64] width 136 height 8
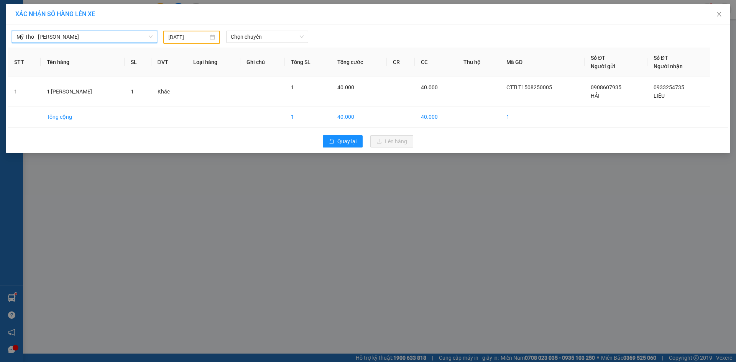
click at [171, 41] on input "[DATE]" at bounding box center [188, 37] width 40 height 8
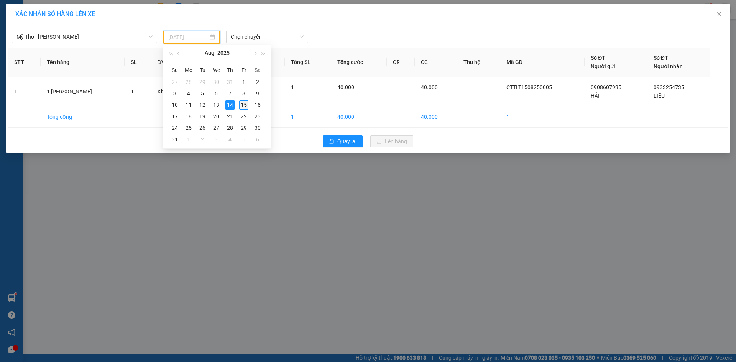
click at [247, 103] on div "15" at bounding box center [243, 104] width 9 height 9
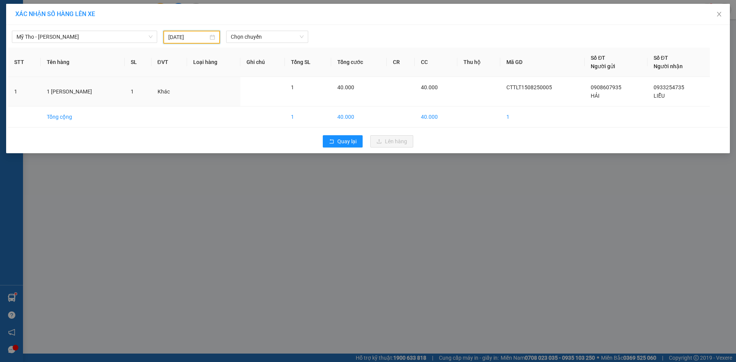
type input "[DATE]"
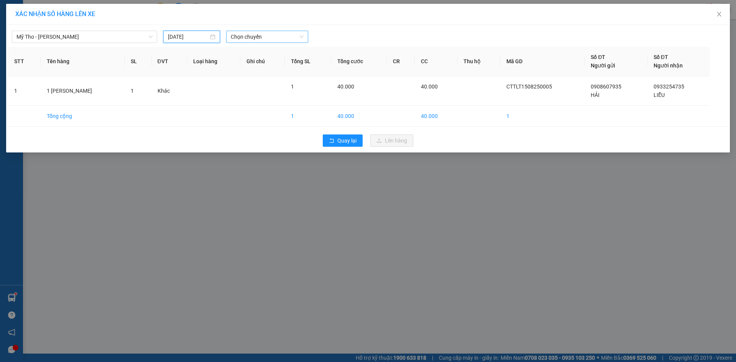
click at [247, 38] on span "Chọn chuyến" at bounding box center [267, 37] width 73 height 12
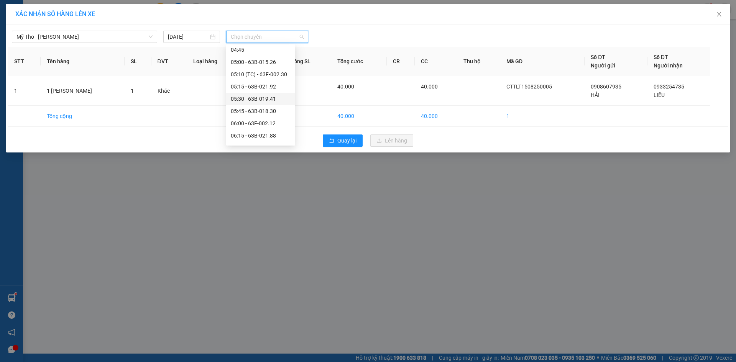
scroll to position [115, 0]
click at [254, 124] on div "06:15 - 63B-021.88" at bounding box center [261, 121] width 60 height 8
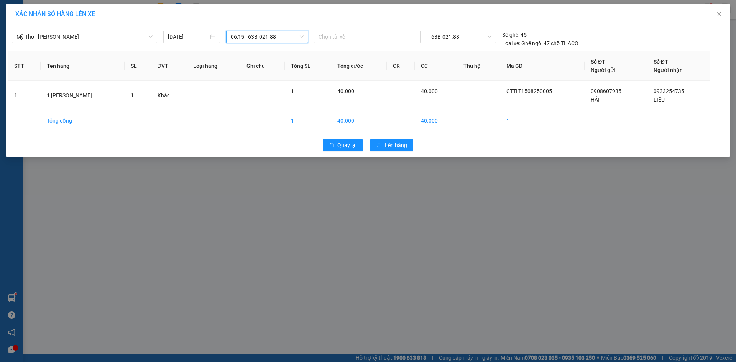
click at [386, 138] on div "Quay lại Lên hàng" at bounding box center [368, 145] width 720 height 20
click at [384, 144] on button "Lên hàng" at bounding box center [391, 145] width 43 height 12
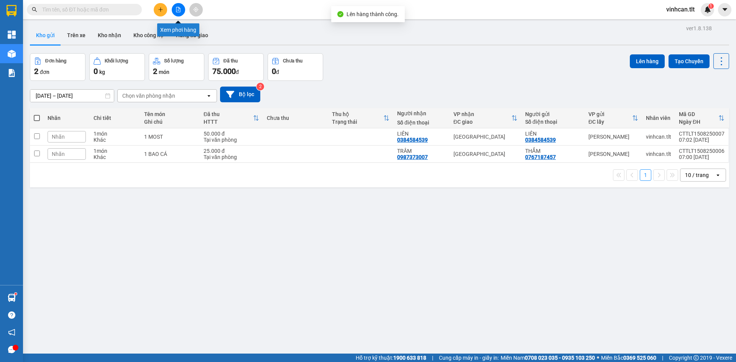
click at [179, 11] on icon "file-add" at bounding box center [178, 9] width 5 height 5
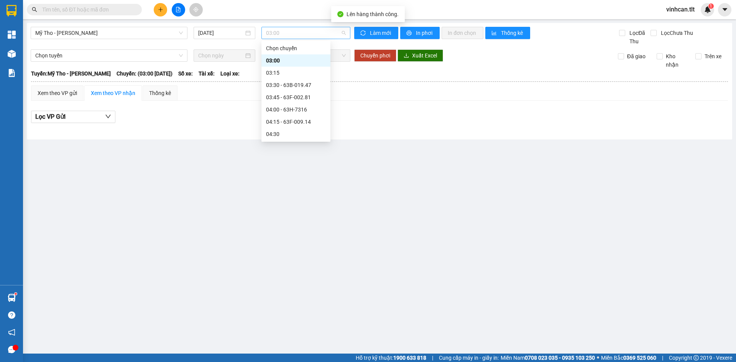
click at [297, 35] on span "03:00" at bounding box center [306, 33] width 80 height 12
click at [298, 114] on div "06:15 - 63B-021.88" at bounding box center [296, 117] width 60 height 8
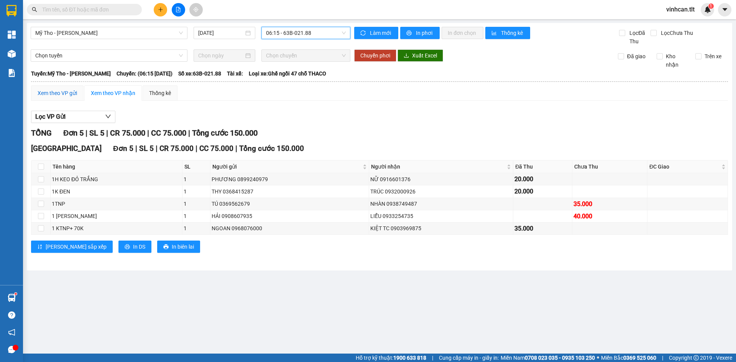
click at [54, 96] on div "Xem theo VP gửi" at bounding box center [57, 93] width 39 height 8
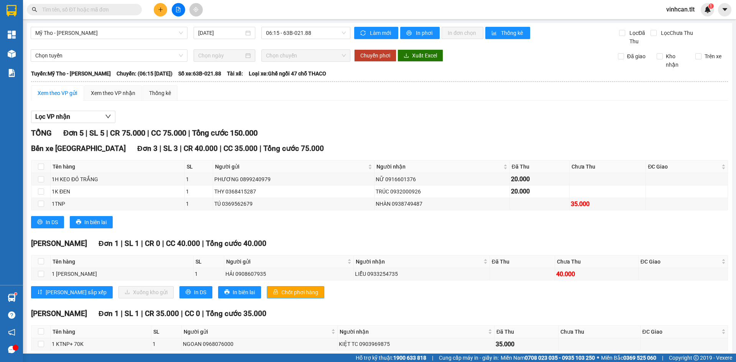
click at [281, 289] on span "Chốt phơi hàng" at bounding box center [299, 292] width 37 height 8
drag, startPoint x: 276, startPoint y: 240, endPoint x: 273, endPoint y: 225, distance: 14.8
click at [276, 239] on div "Cao Tốc Đơn 1 | SL 1 | CR 0 | CC 40.000 | Tổng cước 40.000" at bounding box center [379, 244] width 697 height 12
click at [281, 291] on span "Chốt phơi hàng" at bounding box center [299, 292] width 37 height 8
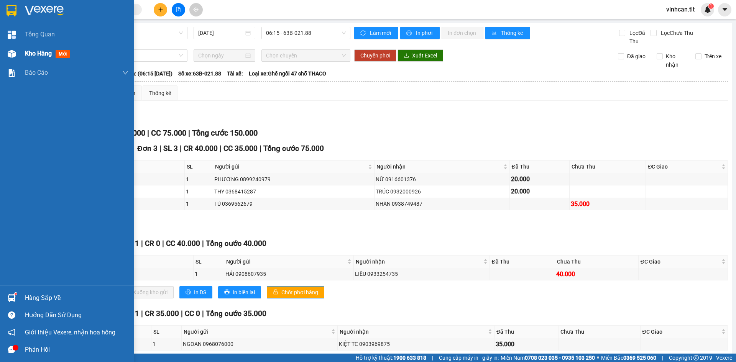
click at [27, 51] on span "Kho hàng" at bounding box center [38, 53] width 27 height 7
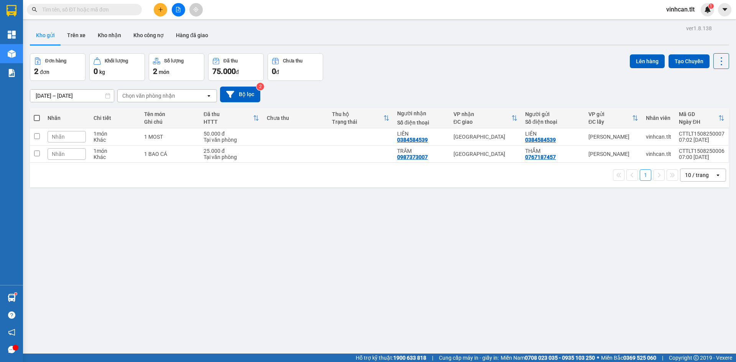
click at [248, 177] on div "1 10 / trang open" at bounding box center [379, 175] width 693 height 13
click at [276, 135] on td at bounding box center [295, 136] width 65 height 17
checkbox input "true"
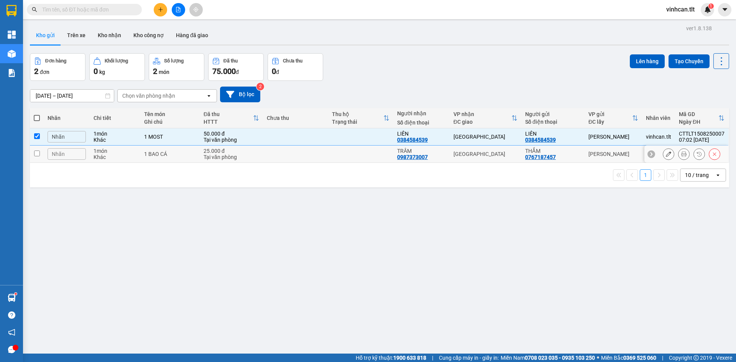
click at [280, 157] on td at bounding box center [295, 154] width 65 height 17
checkbox input "true"
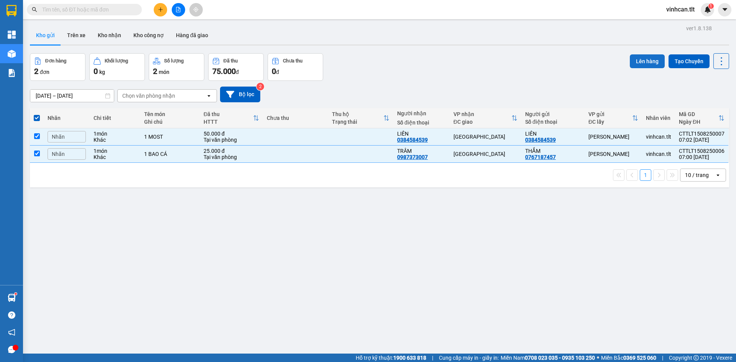
click at [642, 63] on button "Lên hàng" at bounding box center [647, 61] width 35 height 14
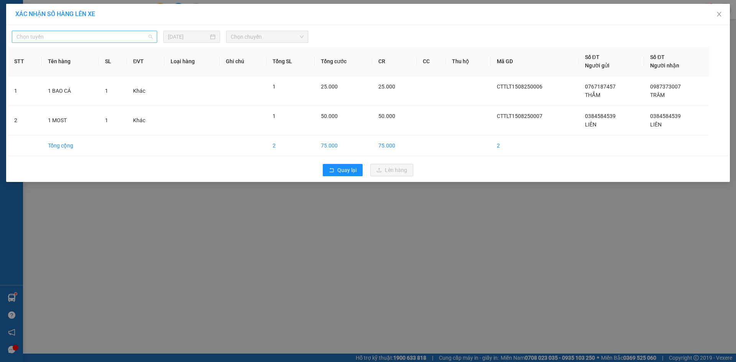
click at [98, 42] on span "Chọn tuyến" at bounding box center [84, 37] width 136 height 12
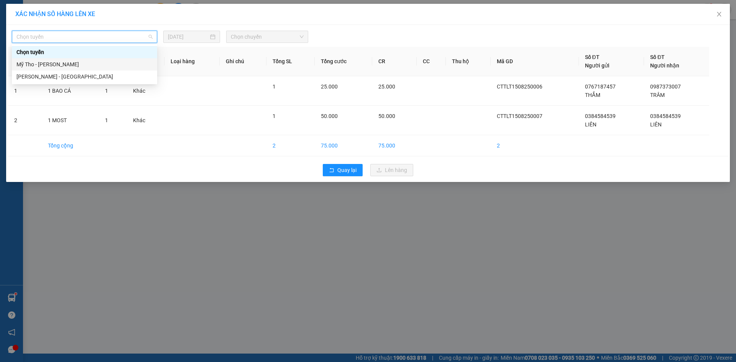
click at [61, 65] on div "Mỹ Tho - [PERSON_NAME]" at bounding box center [84, 64] width 136 height 8
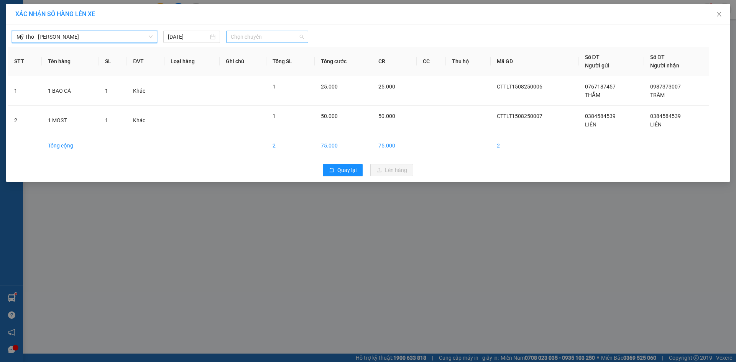
click at [233, 39] on span "Chọn chuyến" at bounding box center [267, 37] width 73 height 12
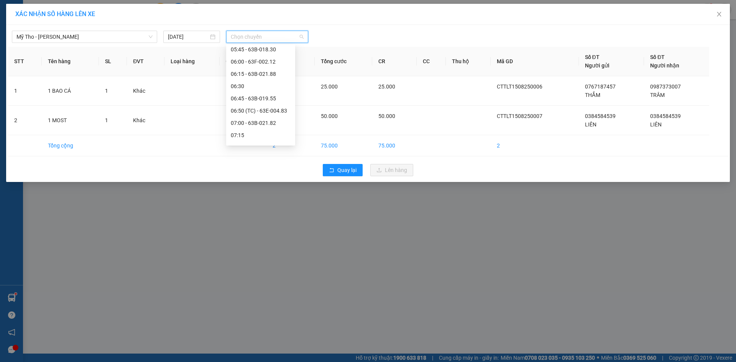
scroll to position [153, 0]
click at [266, 69] on div "06:00 - 63F-002.12" at bounding box center [261, 70] width 60 height 8
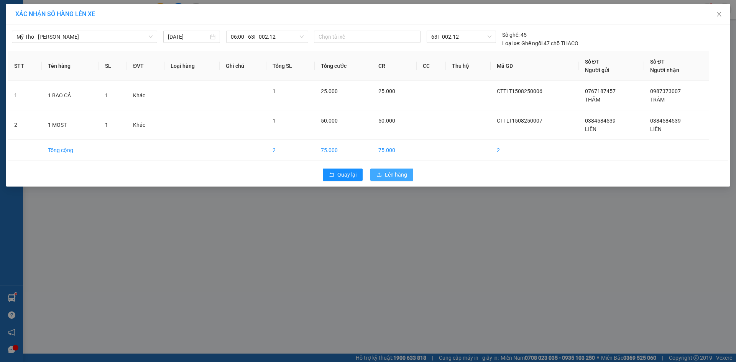
click at [379, 179] on button "Lên hàng" at bounding box center [391, 175] width 43 height 12
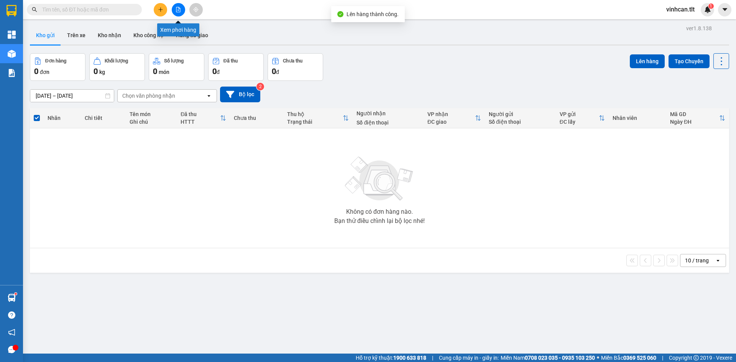
click at [180, 10] on icon "file-add" at bounding box center [178, 9] width 4 height 5
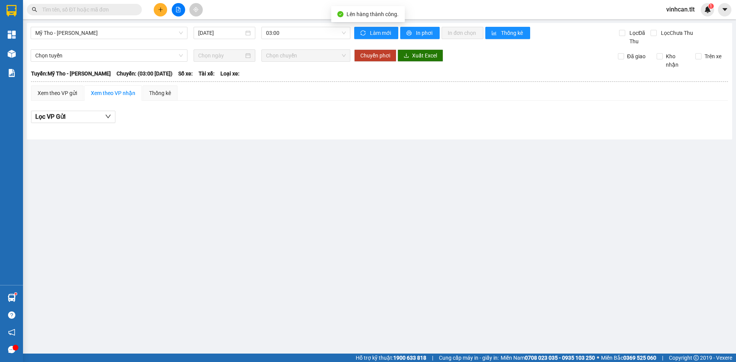
click at [282, 39] on div "Mỹ Tho - [PERSON_NAME] [DATE] 03:00" at bounding box center [191, 36] width 320 height 19
click at [283, 33] on span "03:00" at bounding box center [306, 33] width 80 height 12
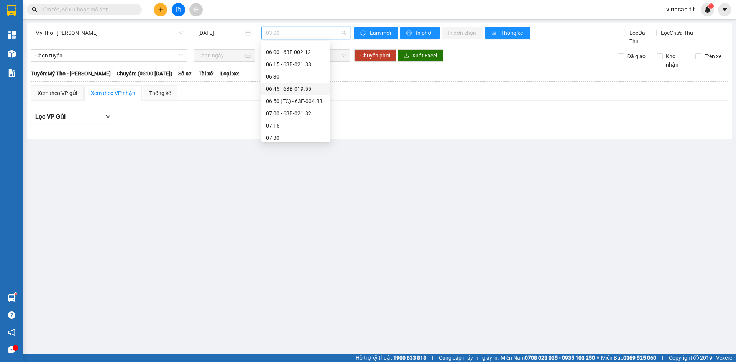
scroll to position [153, 0]
click at [293, 62] on div "06:00 - 63F-002.12" at bounding box center [295, 67] width 69 height 12
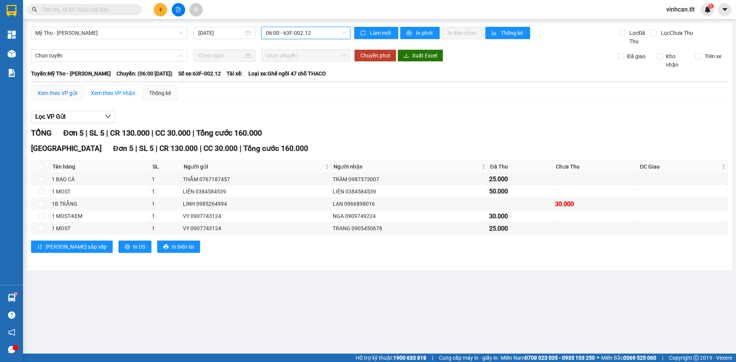
click at [63, 89] on div "Xem theo VP gửi" at bounding box center [57, 93] width 39 height 8
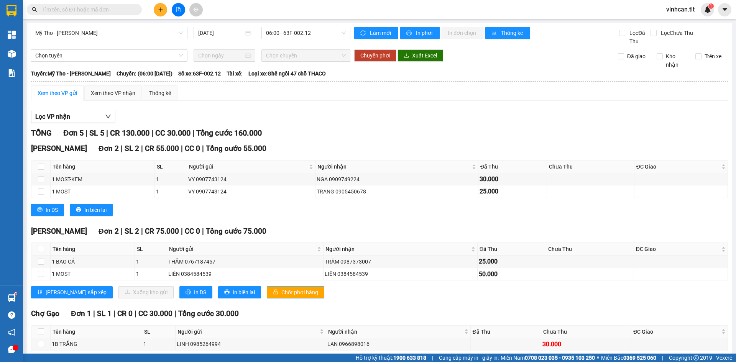
click at [267, 292] on button "Chốt phơi hàng" at bounding box center [296, 292] width 58 height 12
click at [281, 292] on span "Chốt phơi hàng" at bounding box center [299, 292] width 37 height 8
click at [258, 217] on div "[PERSON_NAME] 2 | SL 2 | CR 55.000 | CC 0 | Tổng cước 55.000 Tên hàng SL Người …" at bounding box center [379, 182] width 697 height 79
click at [161, 13] on button at bounding box center [160, 9] width 13 height 13
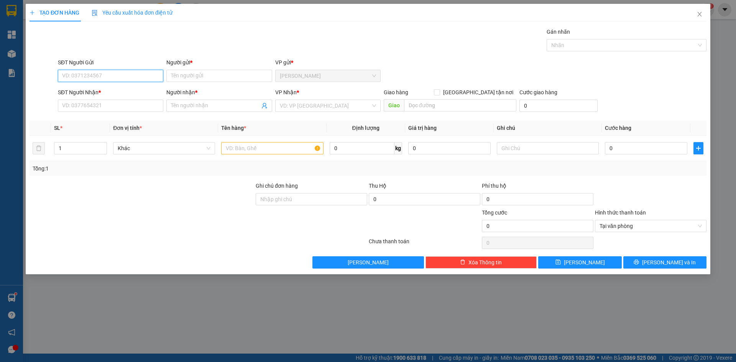
click at [150, 75] on input "SĐT Người Gửi" at bounding box center [110, 76] width 105 height 12
type input "1"
click at [108, 117] on div "0829992333 - QUYÊN" at bounding box center [110, 116] width 96 height 8
type input "0829992333"
type input "QUYÊN"
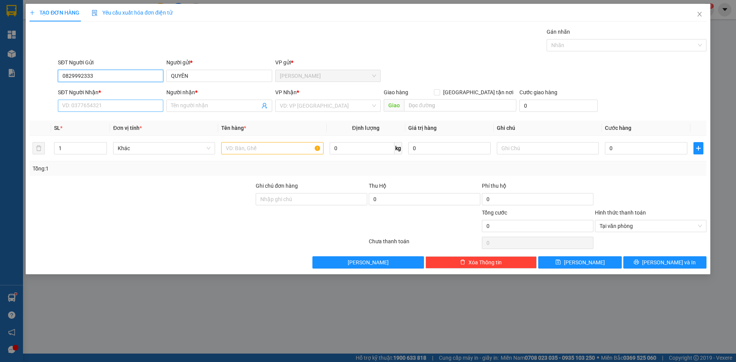
type input "0829992333"
click at [99, 105] on input "SĐT Người Nhận *" at bounding box center [110, 106] width 105 height 12
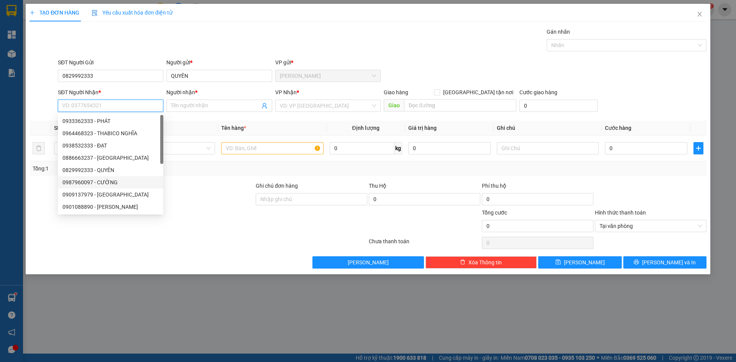
click at [108, 184] on div "0987960097 - CƯỜNG" at bounding box center [110, 182] width 96 height 8
type input "0987960097"
type input "CƯỜNG"
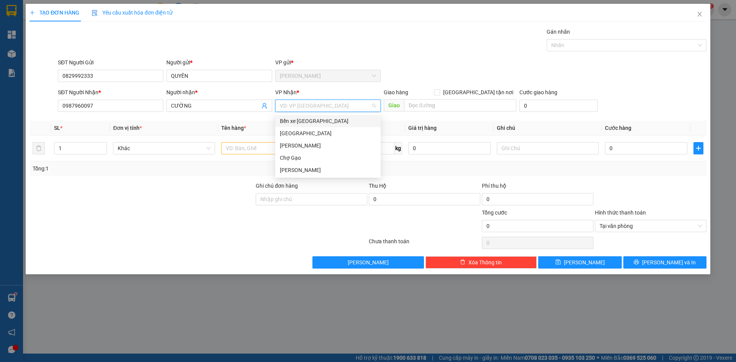
click at [314, 102] on input "search" at bounding box center [325, 106] width 91 height 12
drag, startPoint x: 297, startPoint y: 133, endPoint x: 291, endPoint y: 137, distance: 6.9
click at [297, 133] on div "[GEOGRAPHIC_DATA]" at bounding box center [328, 133] width 96 height 8
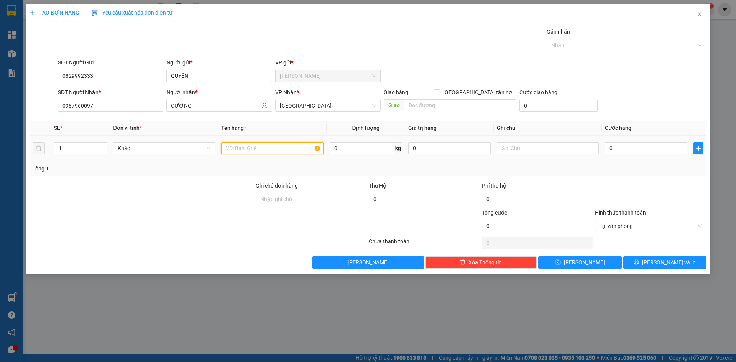
click at [264, 154] on input "text" at bounding box center [272, 148] width 102 height 12
type input "1TNP"
click at [645, 151] on input "0" at bounding box center [646, 148] width 82 height 12
type input "3"
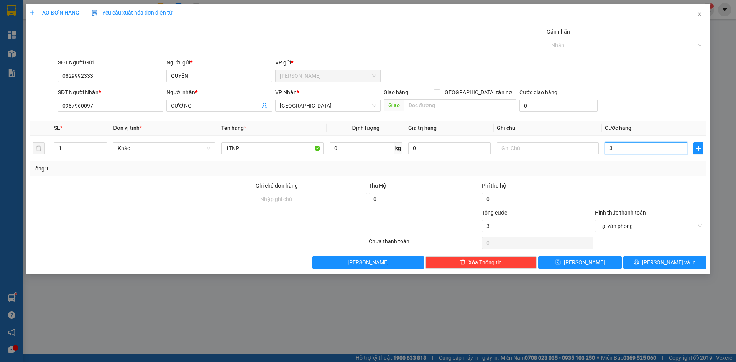
type input "35"
click at [703, 227] on div "Tại văn phòng" at bounding box center [651, 226] width 112 height 12
type input "35.000"
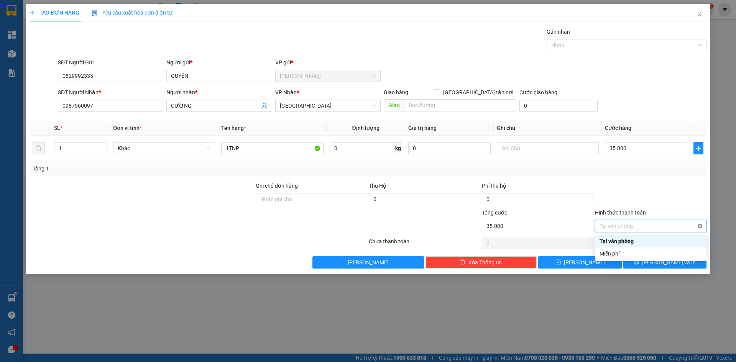
type input "35.000"
click at [639, 264] on icon "printer" at bounding box center [636, 262] width 5 height 5
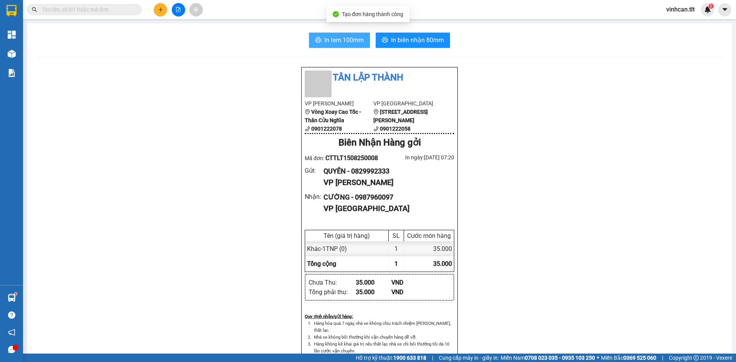
click at [337, 42] on span "In tem 100mm" at bounding box center [343, 40] width 39 height 10
click at [162, 4] on button at bounding box center [160, 9] width 13 height 13
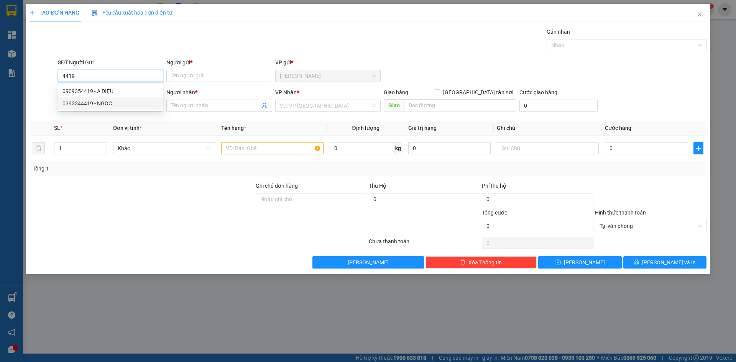
click at [79, 104] on div "0393344419 - NGỌC" at bounding box center [110, 103] width 96 height 8
type input "0393344419"
type input "NGỌC"
type input "0393344419"
click at [82, 110] on input "SĐT Người Nhận *" at bounding box center [110, 106] width 105 height 12
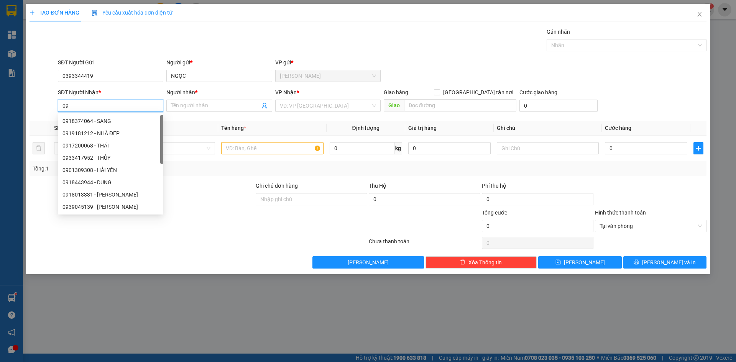
type input "0"
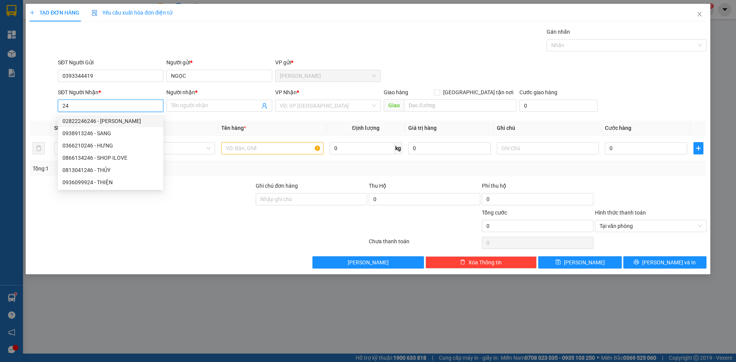
type input "2"
type input "0"
click at [108, 158] on div "0916408246 - THẮM" at bounding box center [110, 158] width 96 height 8
type input "0916408246"
type input "THẮM"
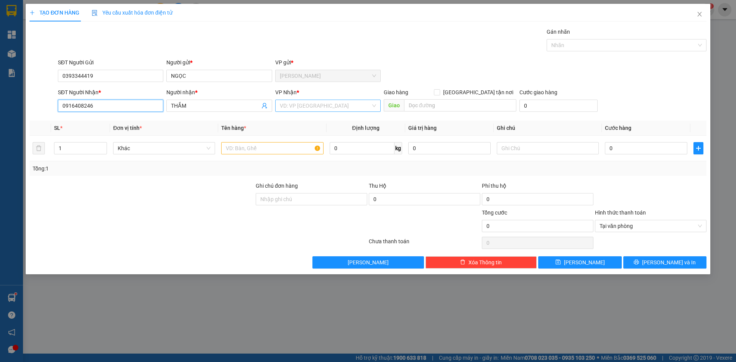
type input "0916408246"
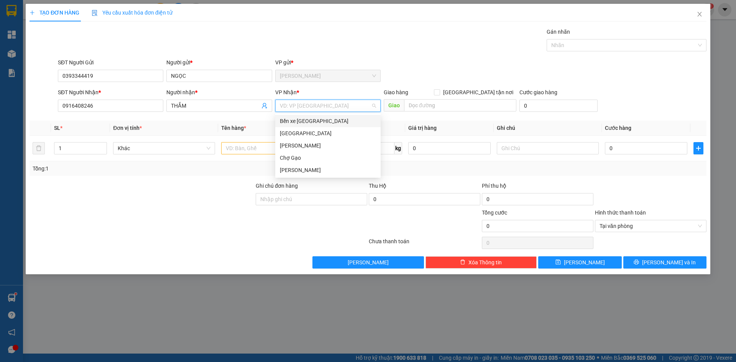
click at [331, 104] on input "search" at bounding box center [325, 106] width 91 height 12
click at [301, 135] on div "[GEOGRAPHIC_DATA]" at bounding box center [328, 133] width 96 height 8
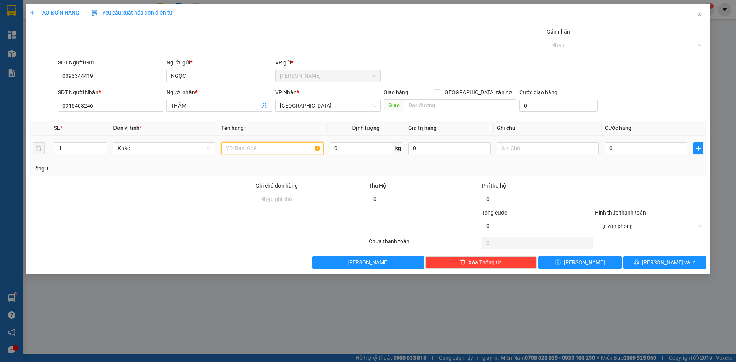
drag, startPoint x: 265, startPoint y: 147, endPoint x: 281, endPoint y: 155, distance: 17.7
click at [274, 150] on input "text" at bounding box center [272, 148] width 102 height 12
type input "1TNP"
click at [626, 149] on input "0" at bounding box center [646, 148] width 82 height 12
type input "3"
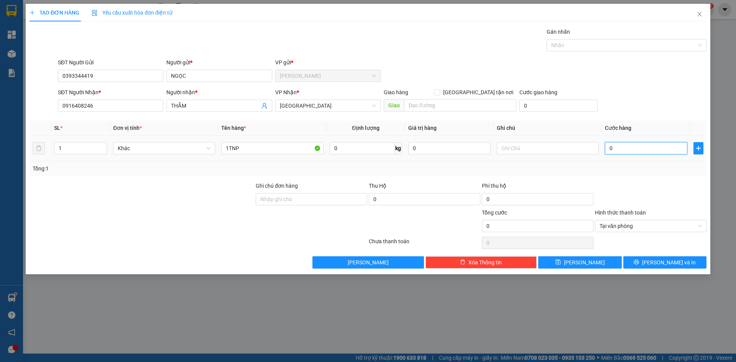
type input "3"
type input "30"
type input "30.000"
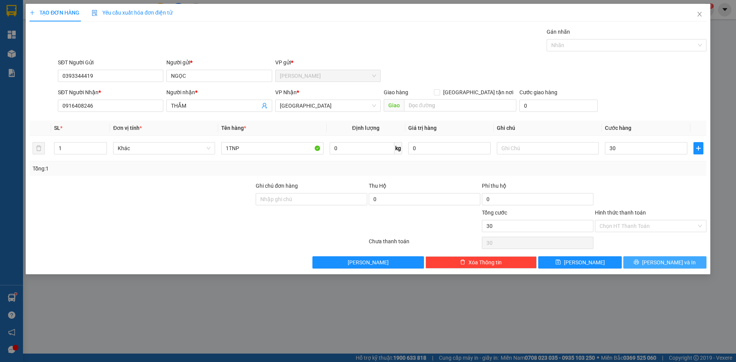
type input "30.000"
click at [661, 263] on span "[PERSON_NAME] và In" at bounding box center [669, 262] width 54 height 8
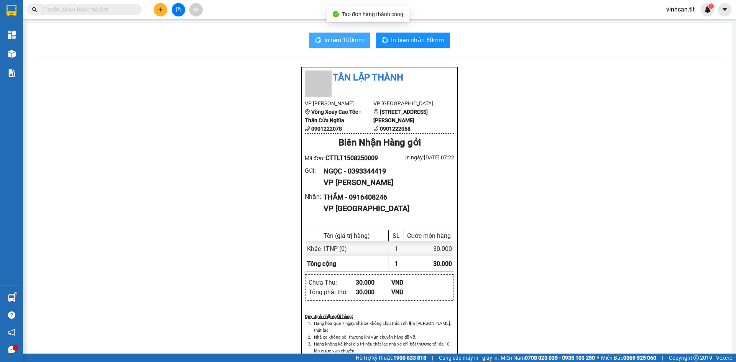
click at [330, 40] on span "In tem 100mm" at bounding box center [343, 40] width 39 height 10
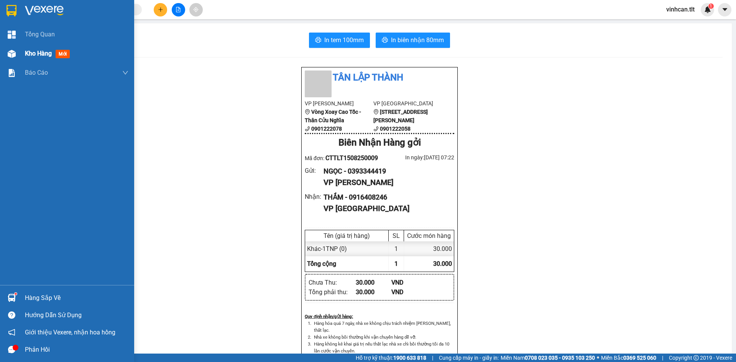
click at [21, 61] on div "Kho hàng mới" at bounding box center [67, 53] width 134 height 19
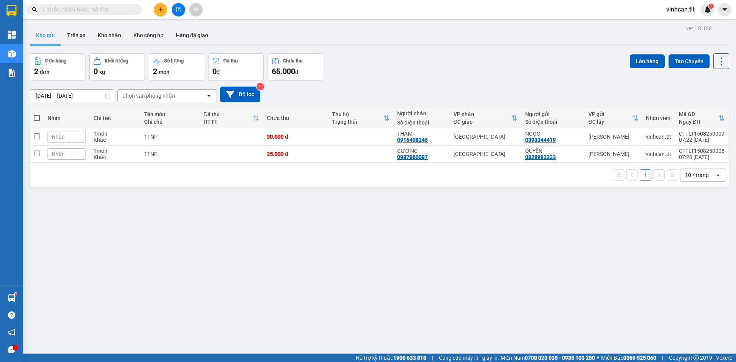
drag, startPoint x: 229, startPoint y: 209, endPoint x: 136, endPoint y: 0, distance: 227.9
click at [229, 207] on div "ver 1.8.138 Kho gửi Trên xe Kho nhận Kho công nợ Hàng đã giao Đơn hàng 2 đơn Kh…" at bounding box center [379, 204] width 705 height 362
click at [157, 9] on button at bounding box center [160, 9] width 13 height 13
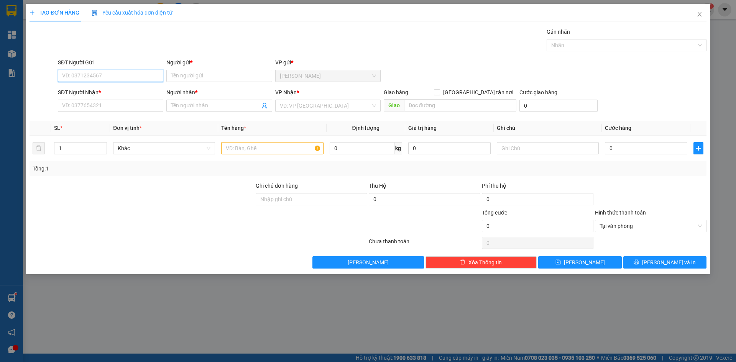
click at [122, 77] on input "SĐT Người Gửi" at bounding box center [110, 76] width 105 height 12
click at [295, 105] on input "search" at bounding box center [325, 106] width 91 height 12
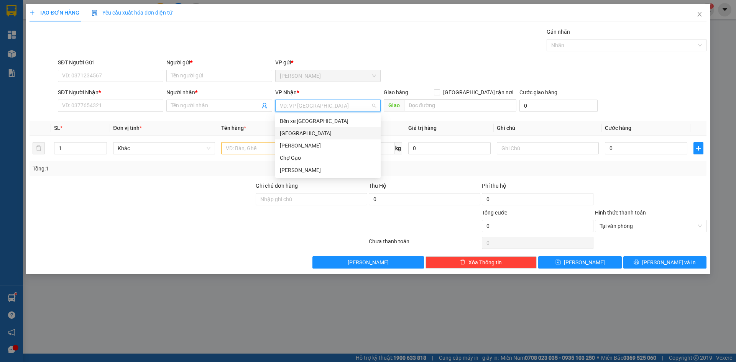
click at [292, 132] on div "[GEOGRAPHIC_DATA]" at bounding box center [328, 133] width 96 height 8
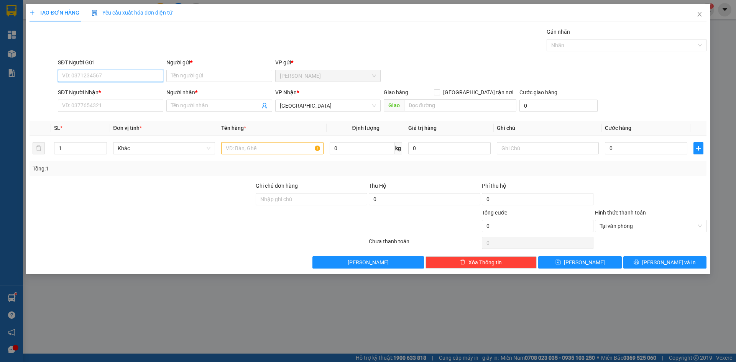
click at [95, 76] on input "SĐT Người Gửi" at bounding box center [110, 76] width 105 height 12
click at [85, 105] on input "SĐT Người Nhận *" at bounding box center [110, 106] width 105 height 12
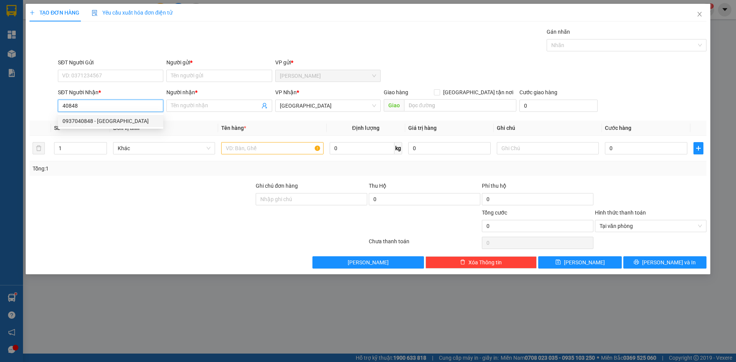
click at [85, 120] on div "0937040848 - [GEOGRAPHIC_DATA]" at bounding box center [110, 121] width 96 height 8
type input "0937040848"
type input "[GEOGRAPHIC_DATA]"
type input "0937040848"
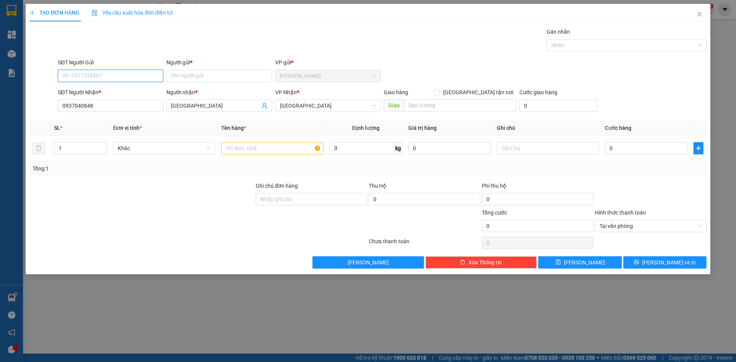
click at [92, 77] on input "SĐT Người Gửi" at bounding box center [110, 76] width 105 height 12
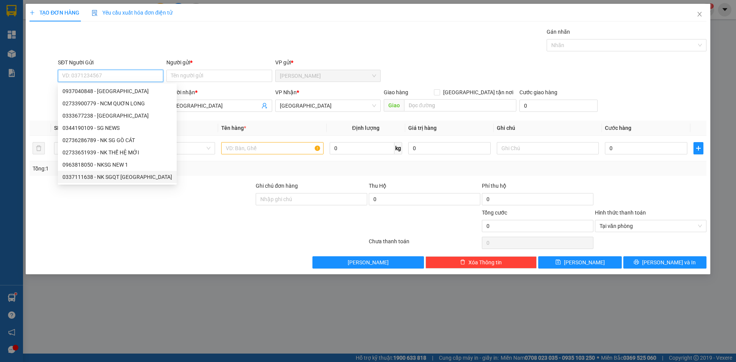
click at [107, 176] on div "0337111638 - NK SGQT [GEOGRAPHIC_DATA]" at bounding box center [117, 177] width 110 height 8
type input "0337111638"
type input "NK SGQT TÂN HIỆP"
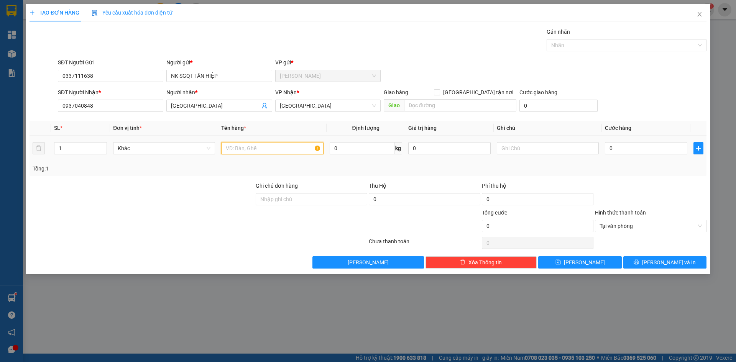
click at [229, 154] on input "text" at bounding box center [272, 148] width 102 height 12
paste input "Ă"
paste input "Ắ"
type input "1 X TRẮNG"
click at [615, 152] on input "0" at bounding box center [646, 148] width 82 height 12
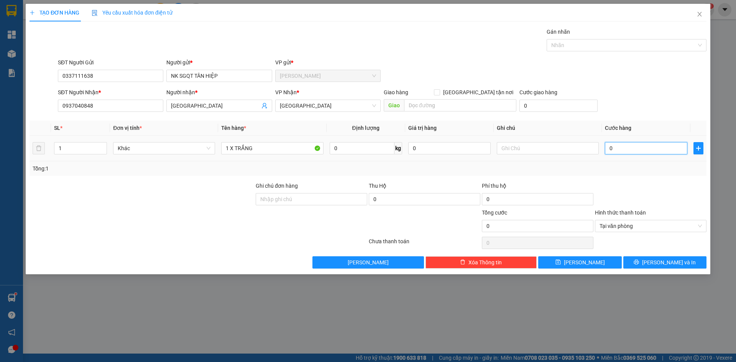
type input "2"
type input "20"
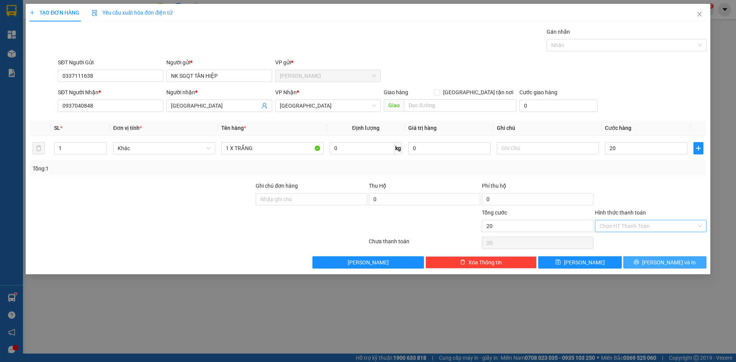
type input "20.000"
click at [690, 264] on button "[PERSON_NAME] và In" at bounding box center [664, 262] width 83 height 12
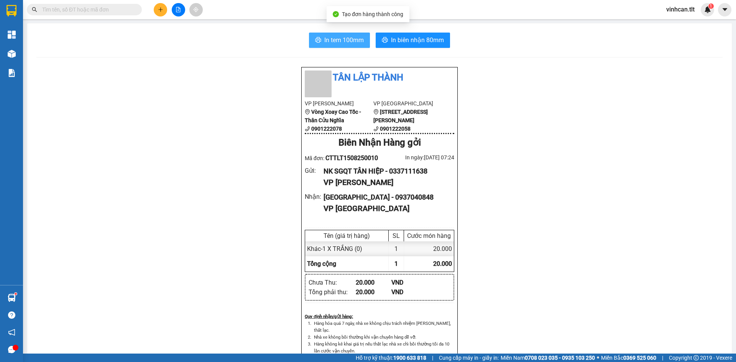
click at [325, 42] on span "In tem 100mm" at bounding box center [343, 40] width 39 height 10
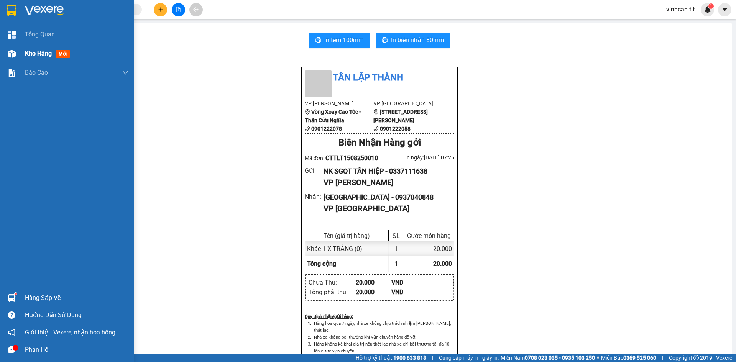
click at [23, 53] on div "Kho hàng mới" at bounding box center [67, 53] width 134 height 19
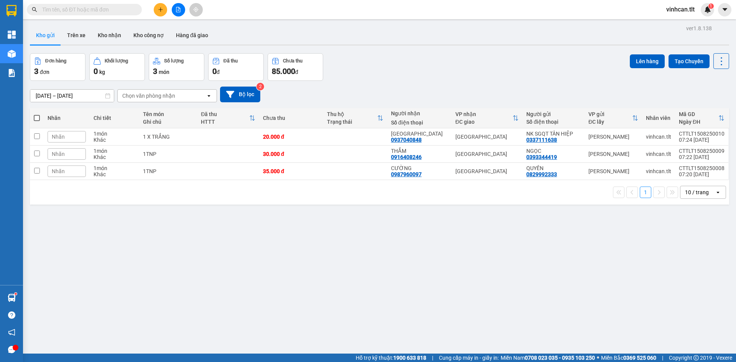
click at [36, 119] on span at bounding box center [37, 118] width 6 height 6
click at [37, 114] on input "checkbox" at bounding box center [37, 114] width 0 height 0
checkbox input "true"
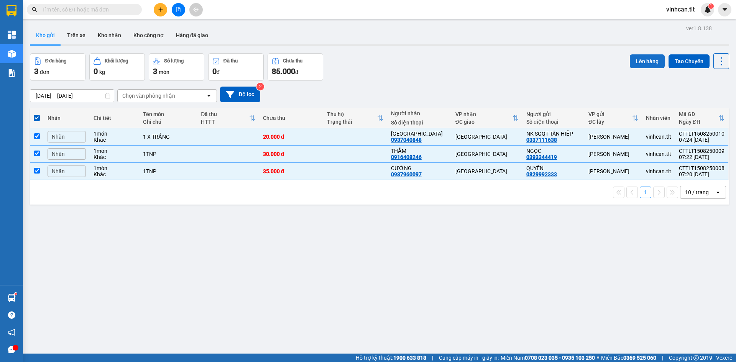
click at [636, 62] on button "Lên hàng" at bounding box center [647, 61] width 35 height 14
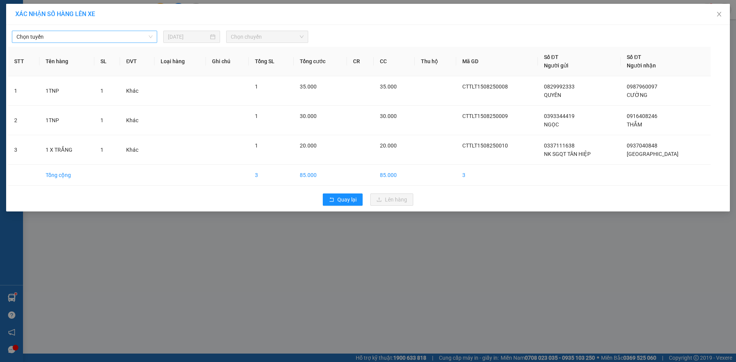
click at [94, 34] on span "Chọn tuyến" at bounding box center [84, 37] width 136 height 12
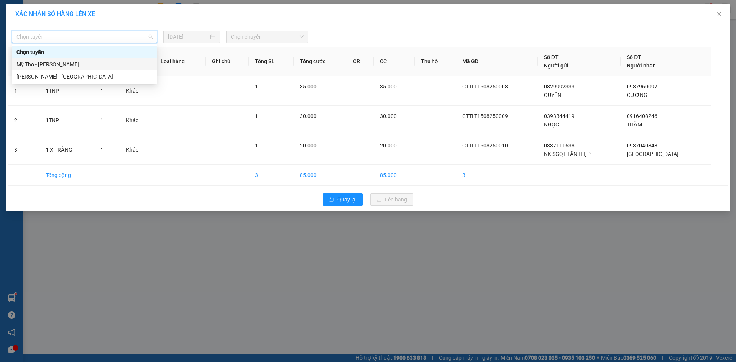
click at [60, 64] on div "Mỹ Tho - [PERSON_NAME]" at bounding box center [84, 64] width 136 height 8
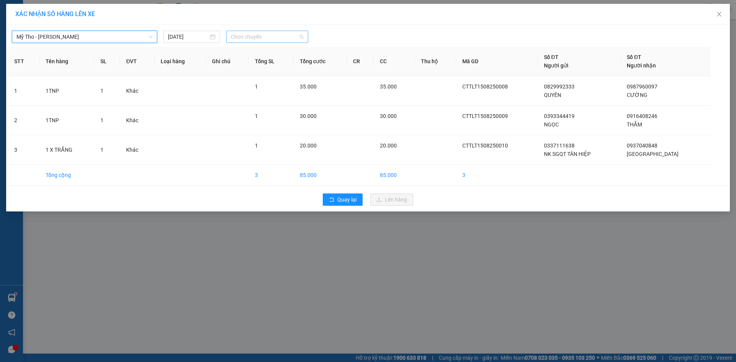
click at [246, 38] on span "Chọn chuyến" at bounding box center [267, 37] width 73 height 12
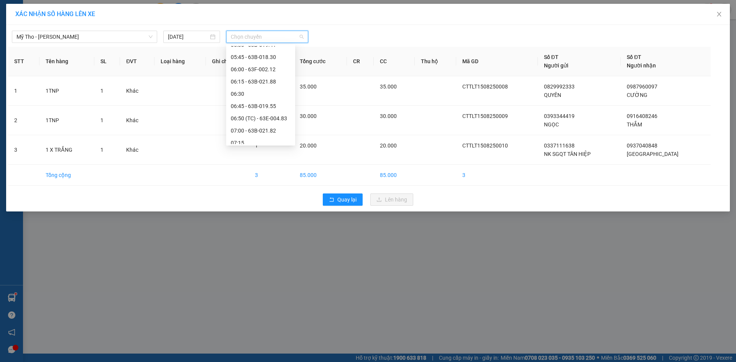
scroll to position [153, 0]
click at [257, 102] on div "06:45 - 63B-019.55" at bounding box center [260, 107] width 69 height 12
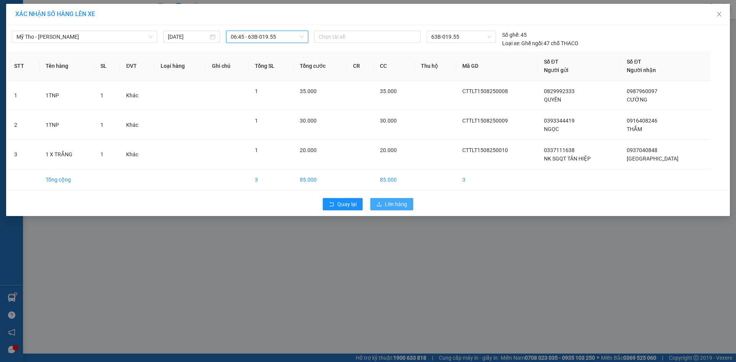
click at [411, 201] on button "Lên hàng" at bounding box center [391, 204] width 43 height 12
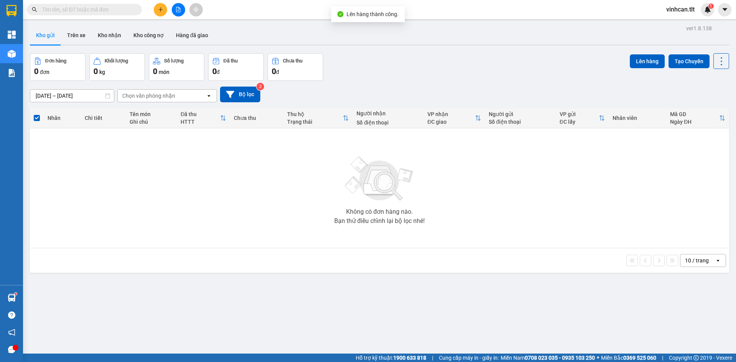
click at [407, 209] on div "Không có đơn hàng nào." at bounding box center [379, 212] width 67 height 6
click at [175, 11] on button at bounding box center [178, 9] width 13 height 13
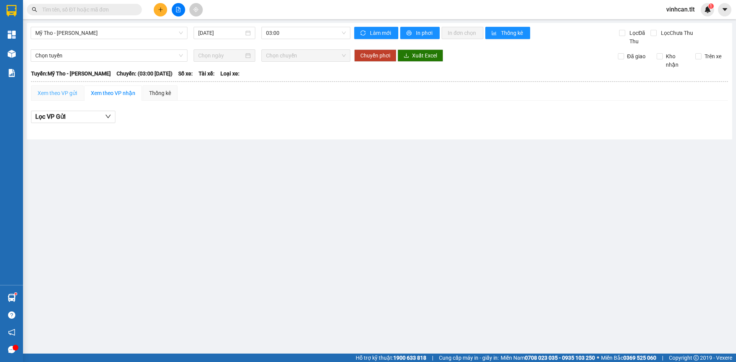
click at [53, 97] on div "Xem theo VP gửi" at bounding box center [57, 92] width 53 height 15
click at [278, 31] on span "03:00" at bounding box center [306, 33] width 80 height 12
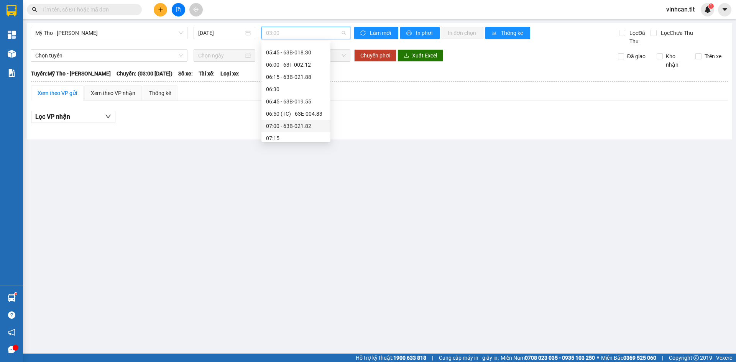
scroll to position [192, 0]
click at [304, 64] on div "06:45 - 63B-019.55" at bounding box center [296, 65] width 60 height 8
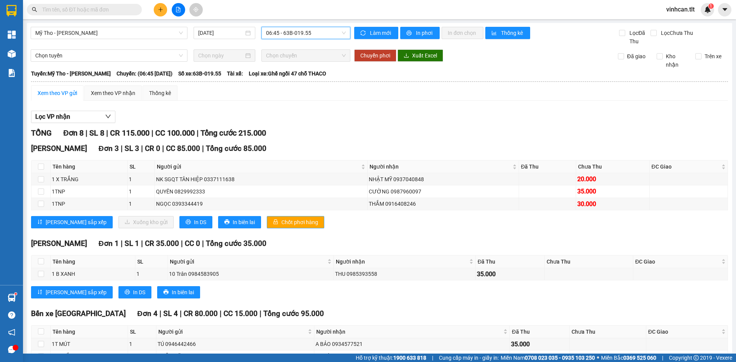
click at [281, 221] on span "Chốt phơi hàng" at bounding box center [299, 222] width 37 height 8
click at [281, 220] on span "Chốt phơi hàng" at bounding box center [299, 222] width 37 height 8
drag, startPoint x: 345, startPoint y: 134, endPoint x: 263, endPoint y: 26, distance: 135.5
click at [345, 133] on div "TỔNG Đơn 8 | SL 8 | CR 115.000 | CC 100.000 | Tổng cước 215.000" at bounding box center [379, 133] width 697 height 12
click at [281, 222] on span "Chốt phơi hàng" at bounding box center [299, 222] width 37 height 8
